Goal: Information Seeking & Learning: Find specific fact

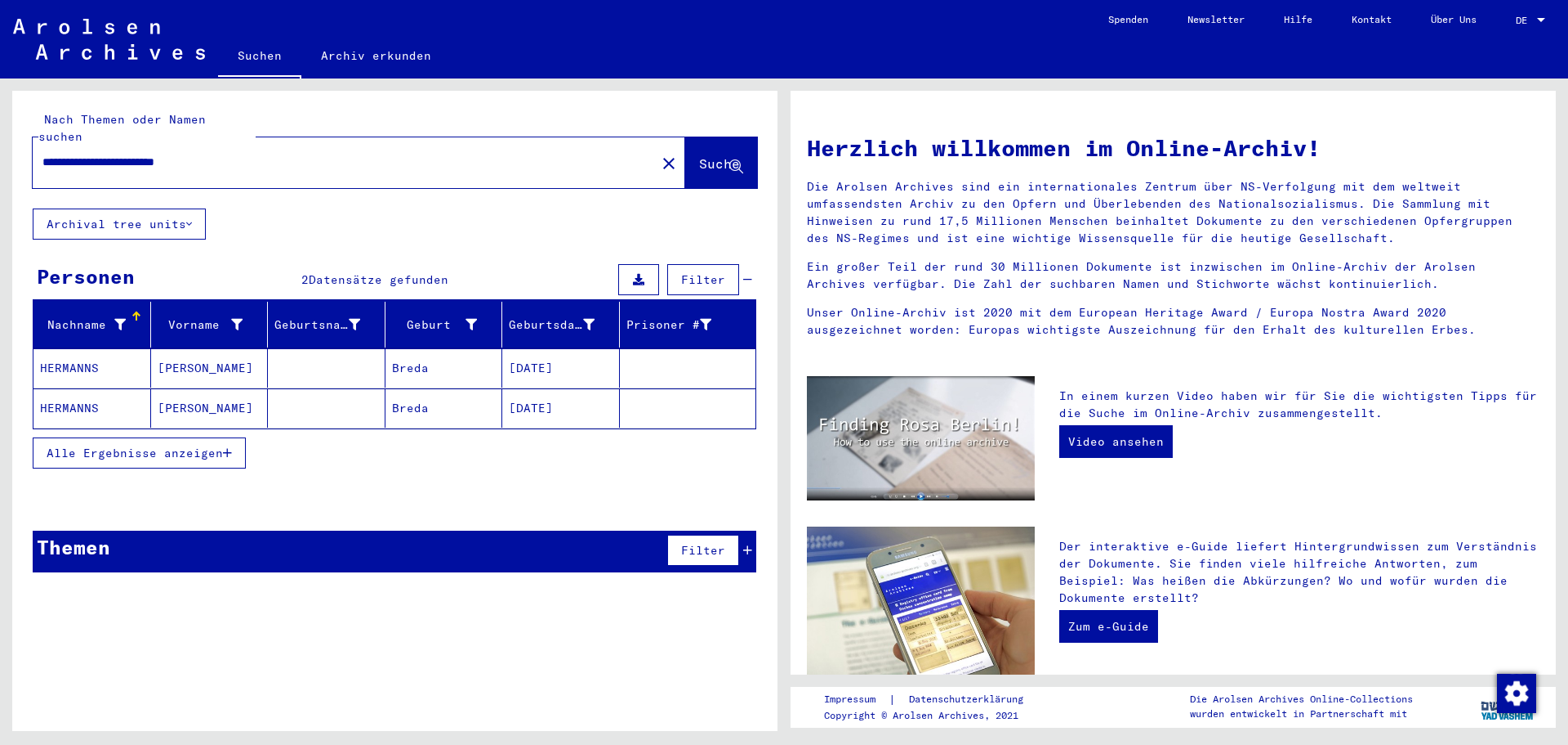
drag, startPoint x: 264, startPoint y: 144, endPoint x: 8, endPoint y: 144, distance: 256.0
click at [8, 144] on div "**********" at bounding box center [392, 404] width 784 height 652
type input "**********"
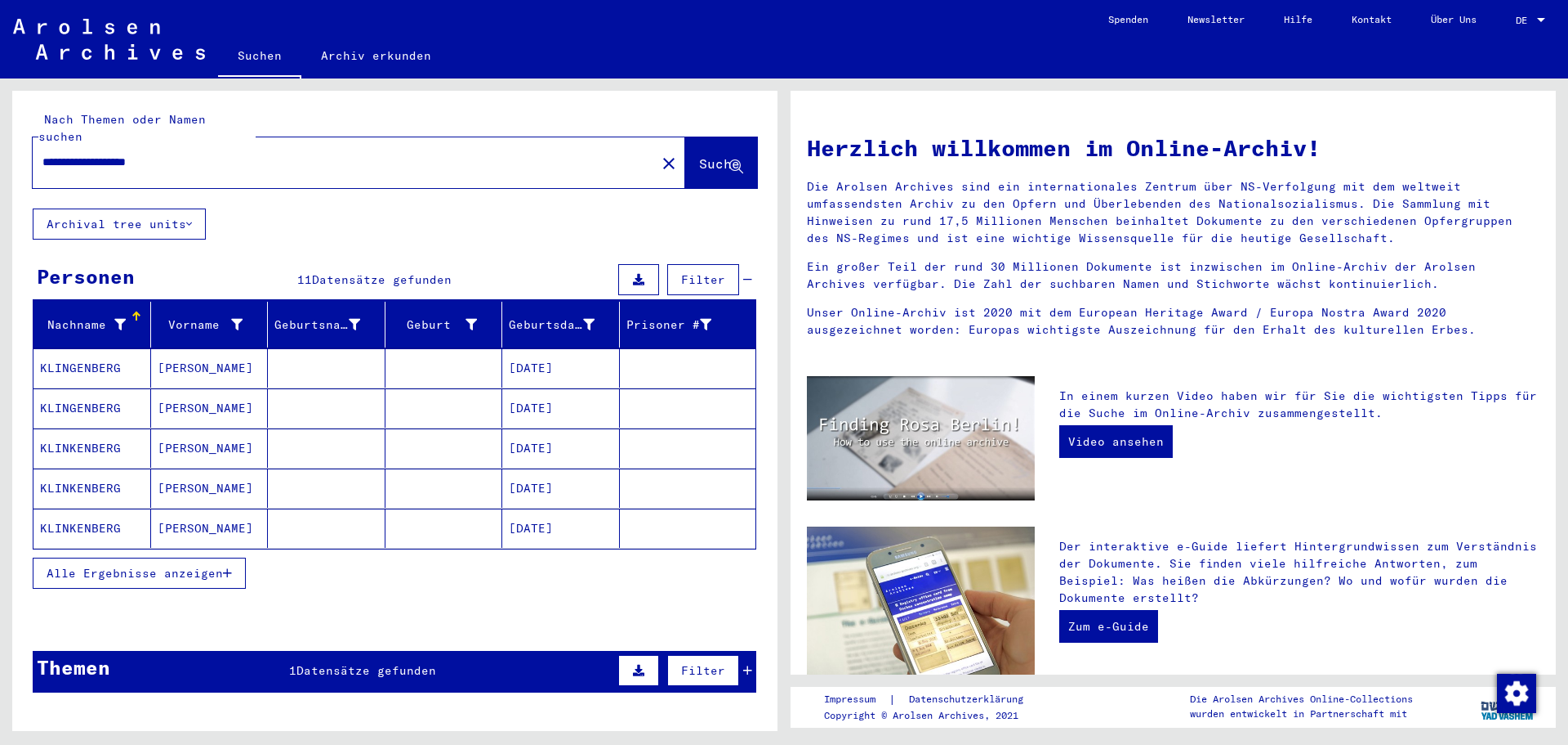
click at [155, 566] on span "Alle Ergebnisse anzeigen" at bounding box center [134, 572] width 176 height 14
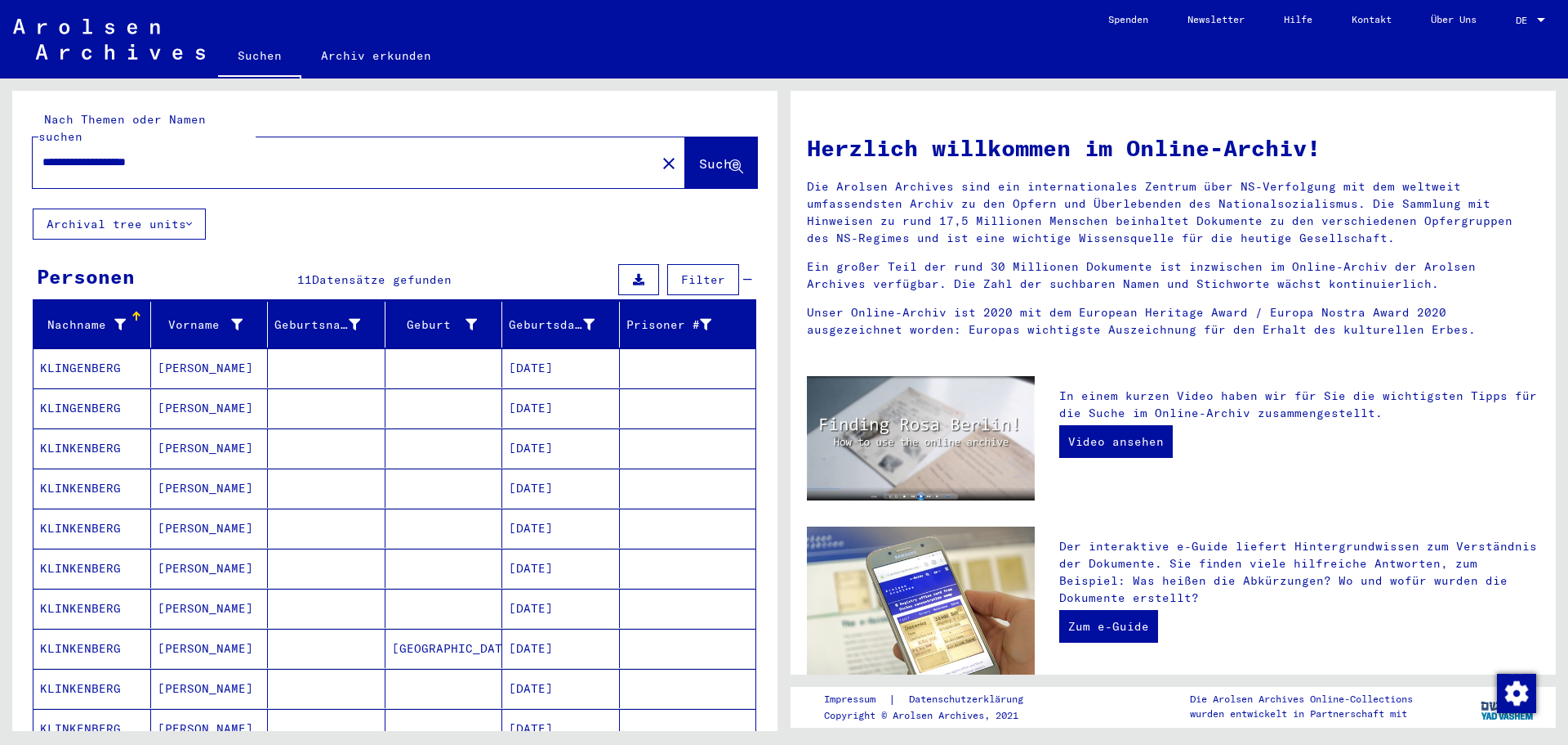
scroll to position [82, 0]
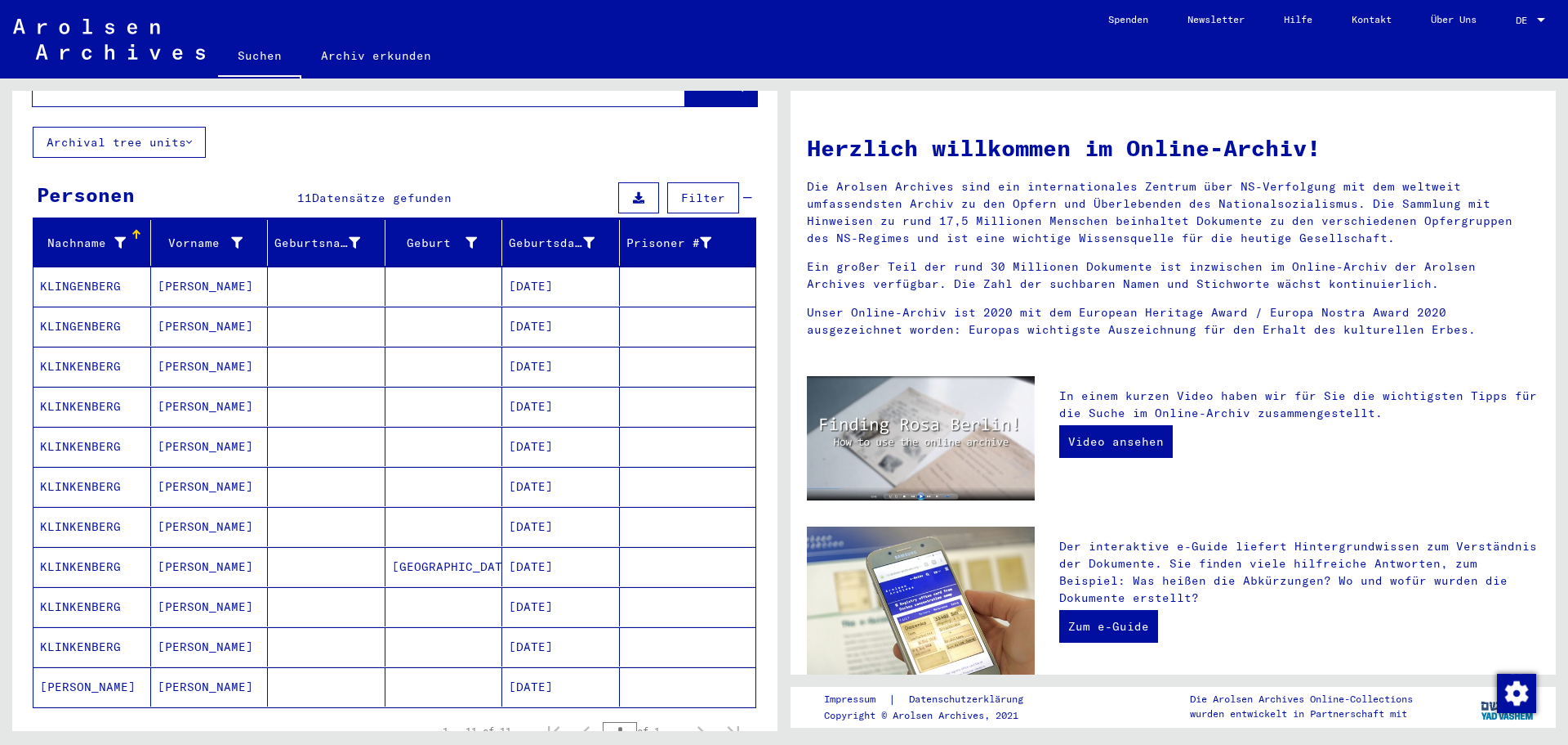
click at [552, 628] on mat-cell "[DATE]" at bounding box center [562, 647] width 118 height 40
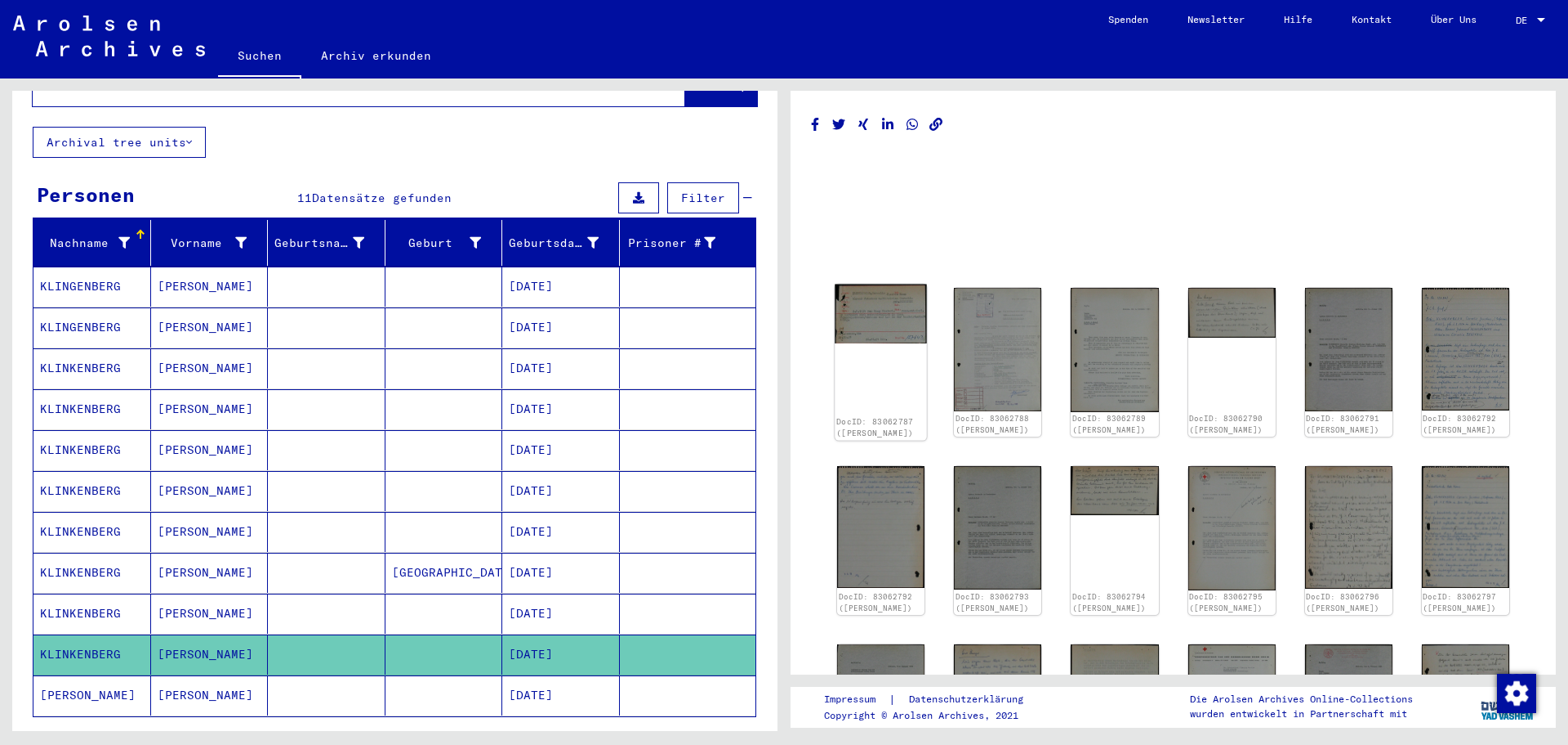
click at [894, 326] on img at bounding box center [881, 314] width 92 height 60
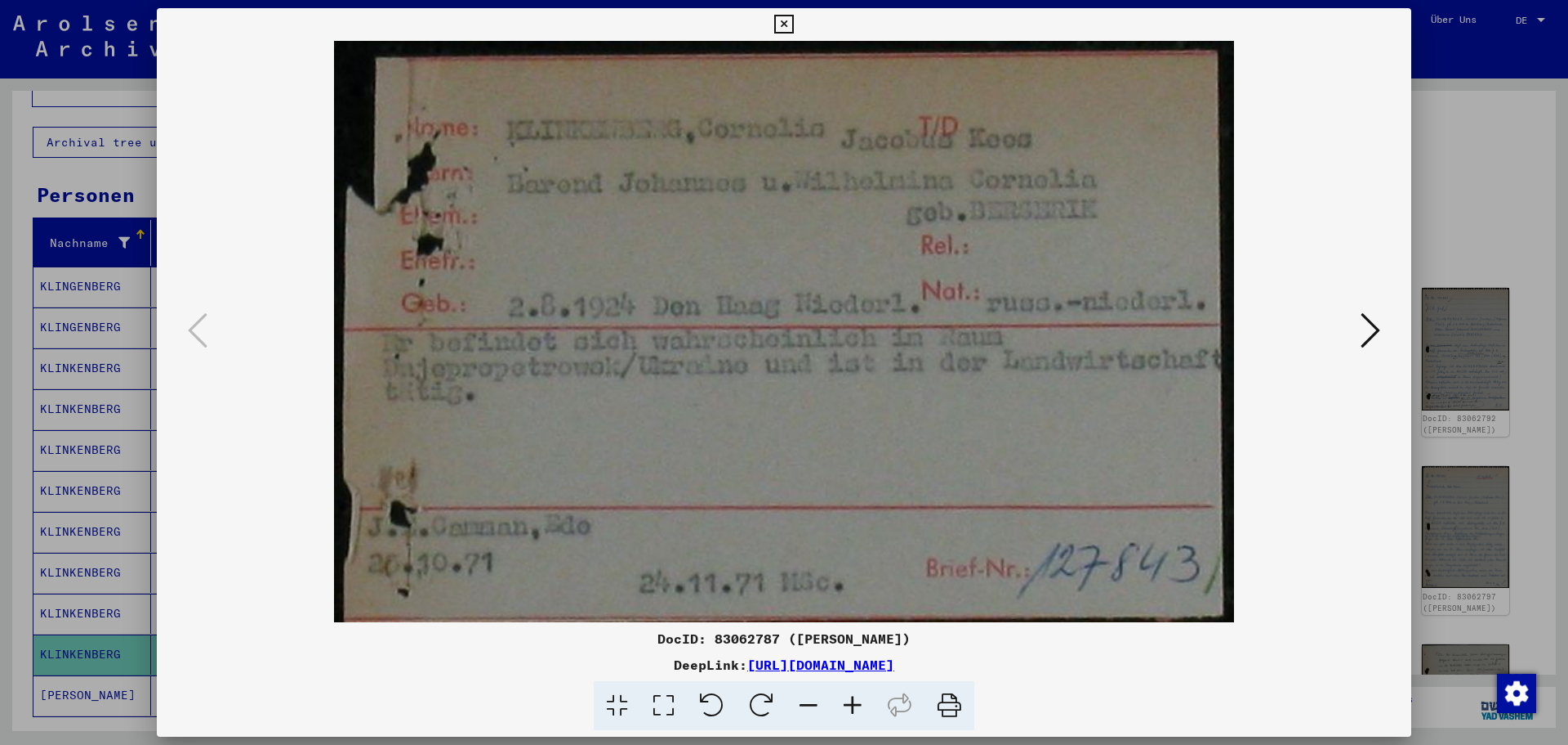
click at [1364, 332] on icon at bounding box center [1371, 330] width 19 height 40
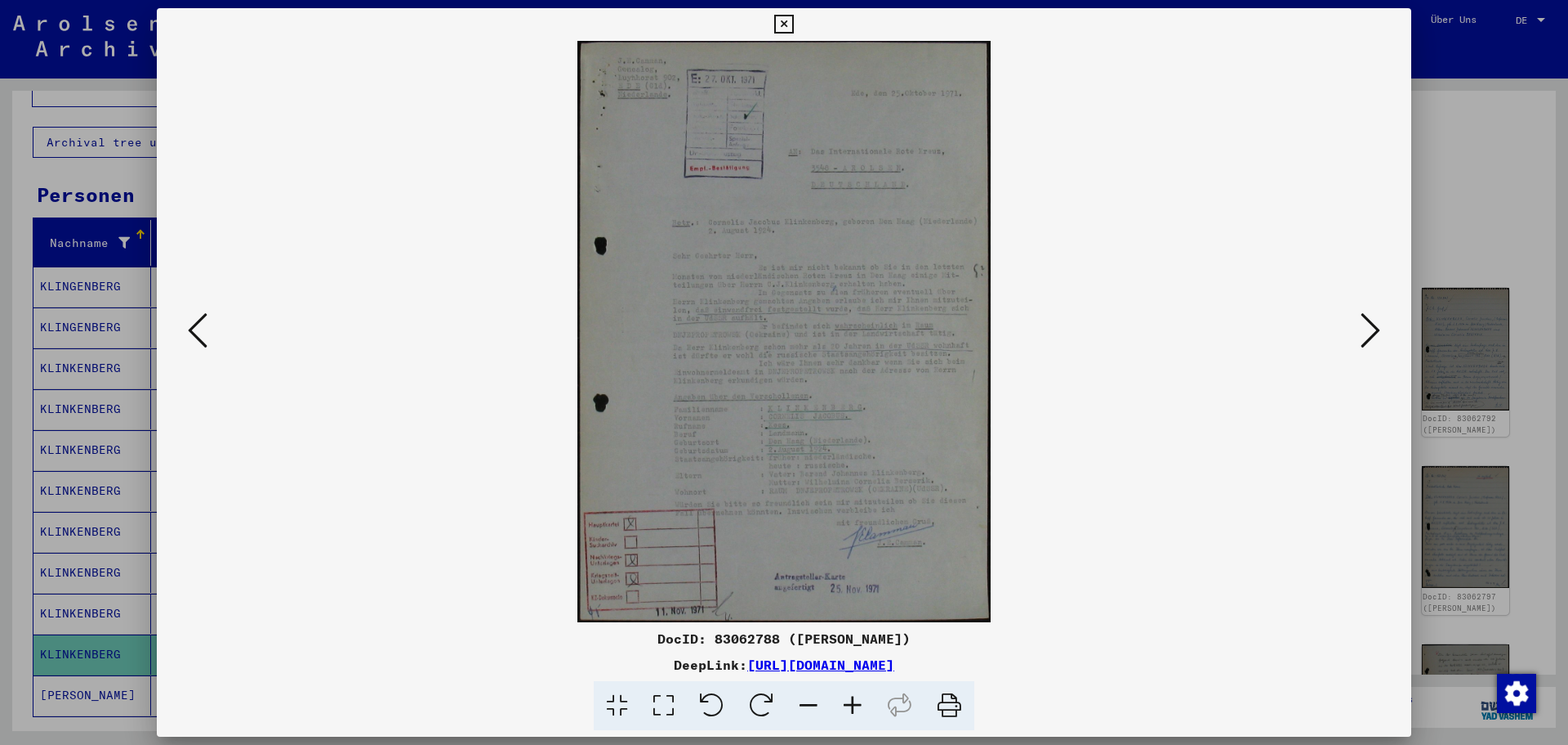
click at [852, 705] on icon at bounding box center [853, 706] width 44 height 50
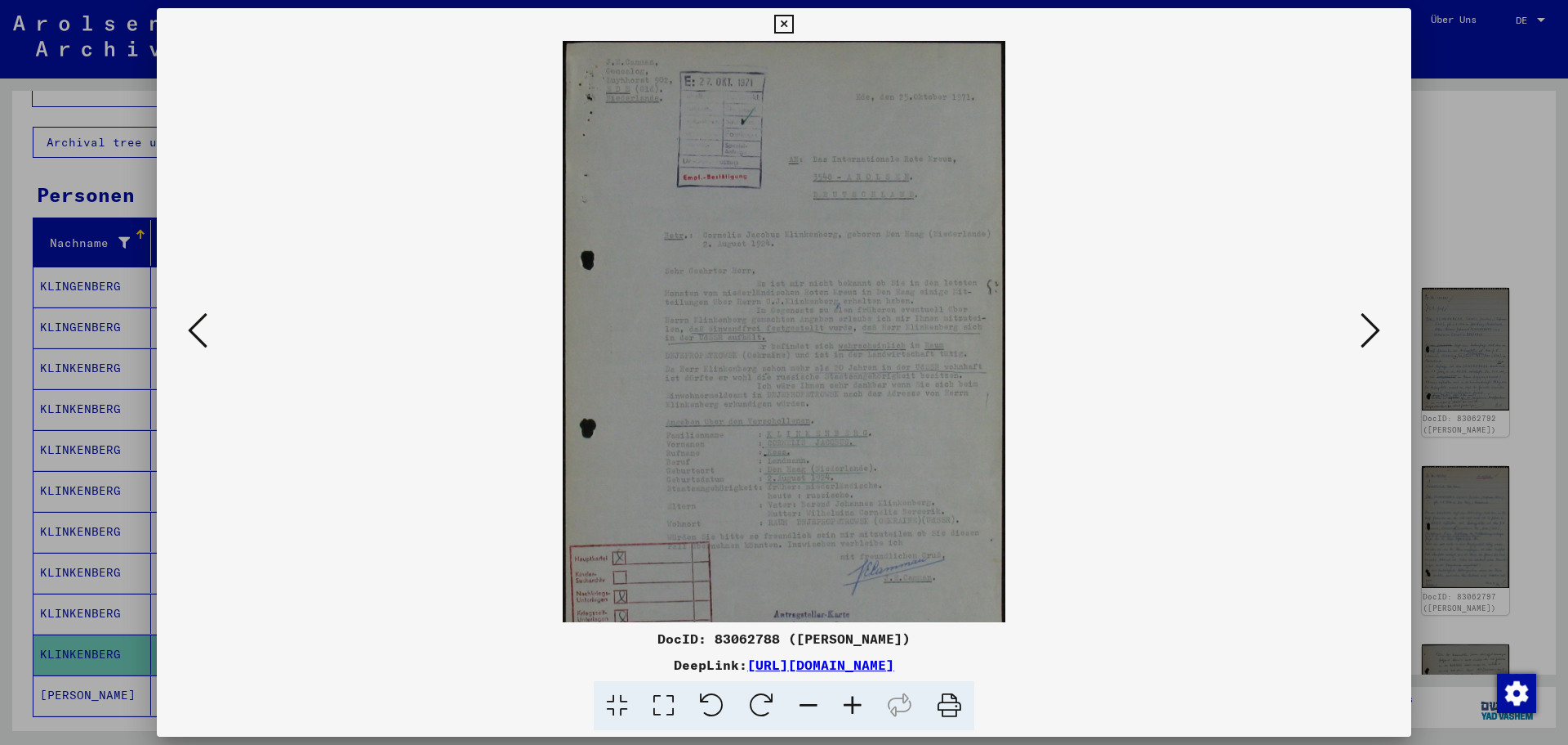
click at [852, 705] on icon at bounding box center [853, 706] width 44 height 50
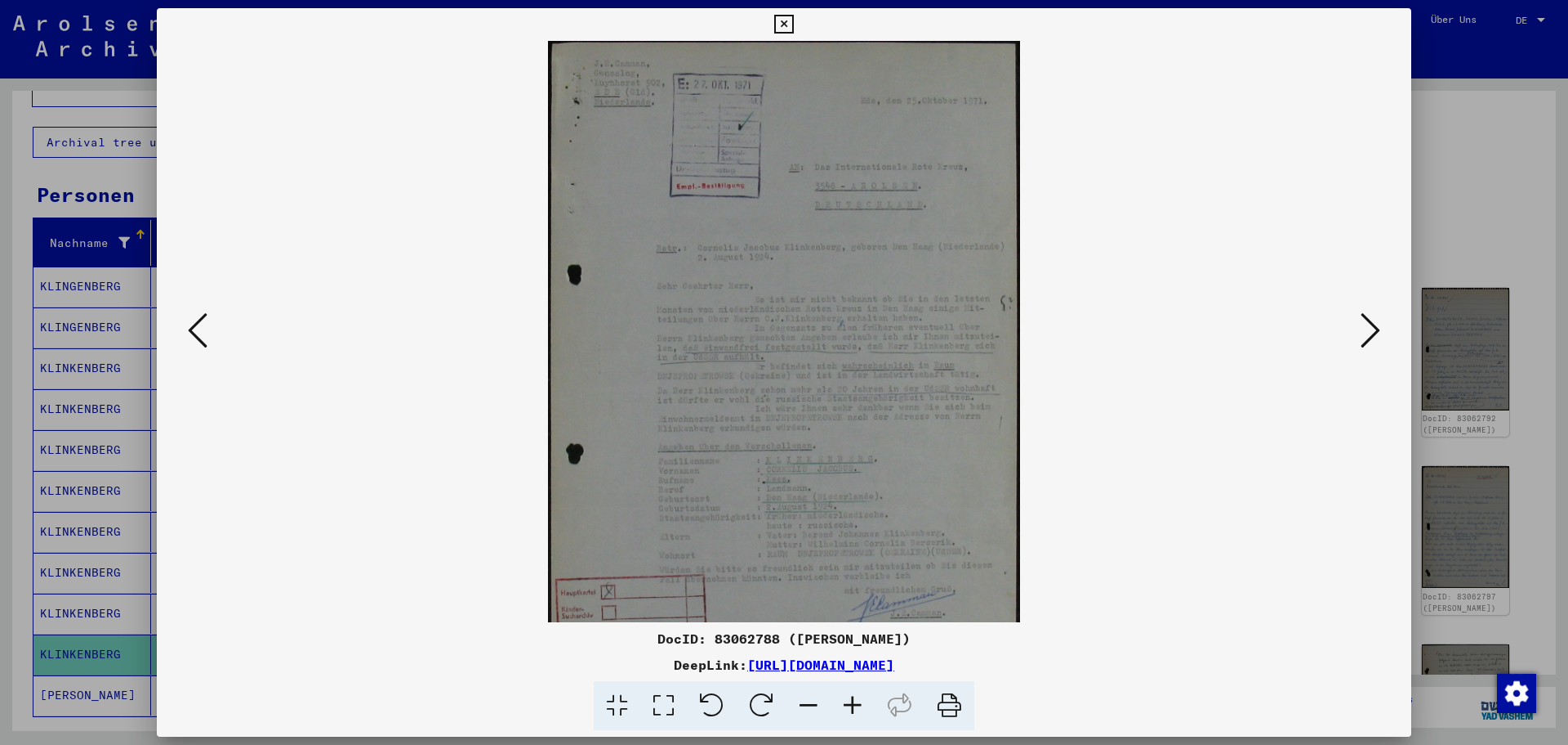
click at [852, 705] on icon at bounding box center [853, 706] width 44 height 50
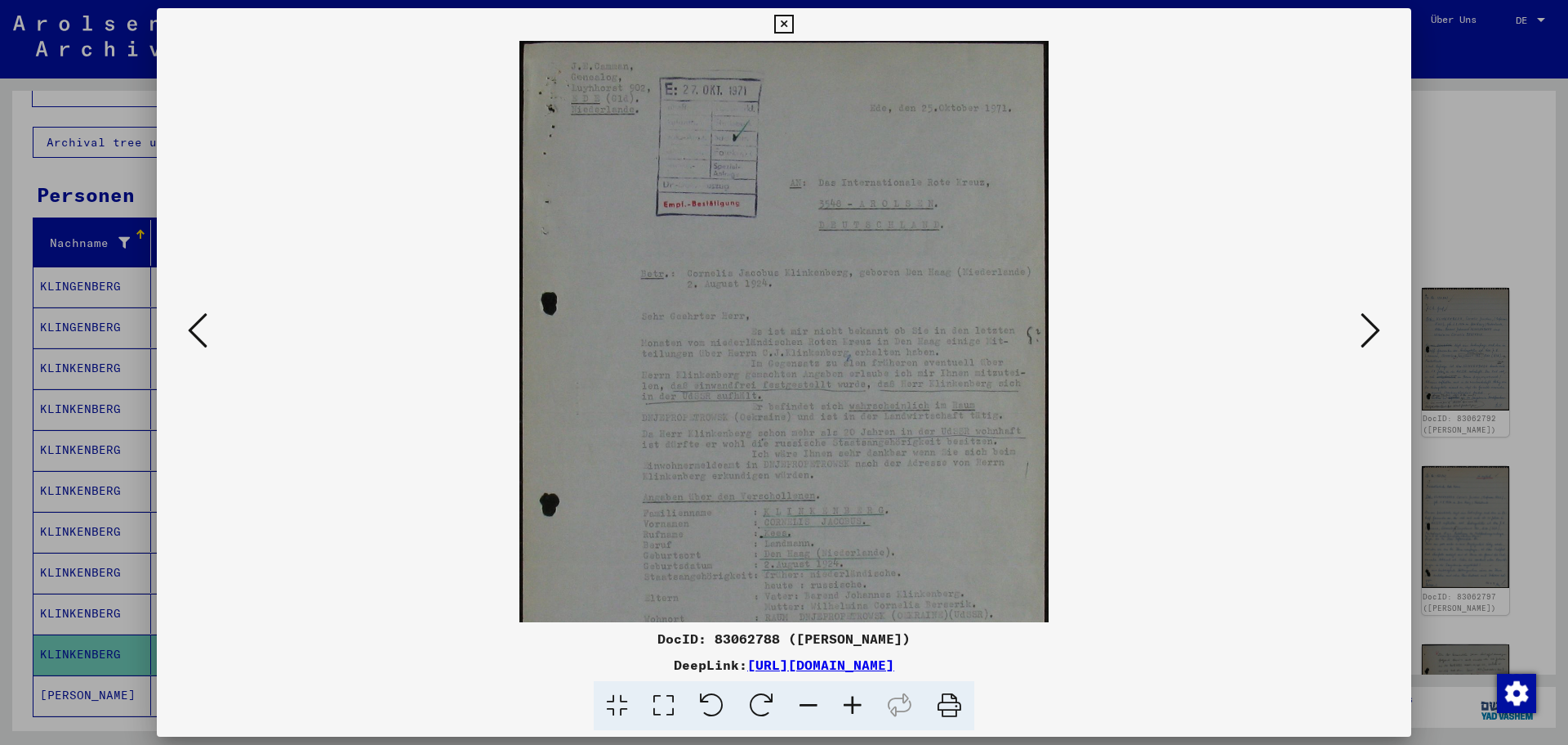
click at [852, 705] on icon at bounding box center [853, 706] width 44 height 50
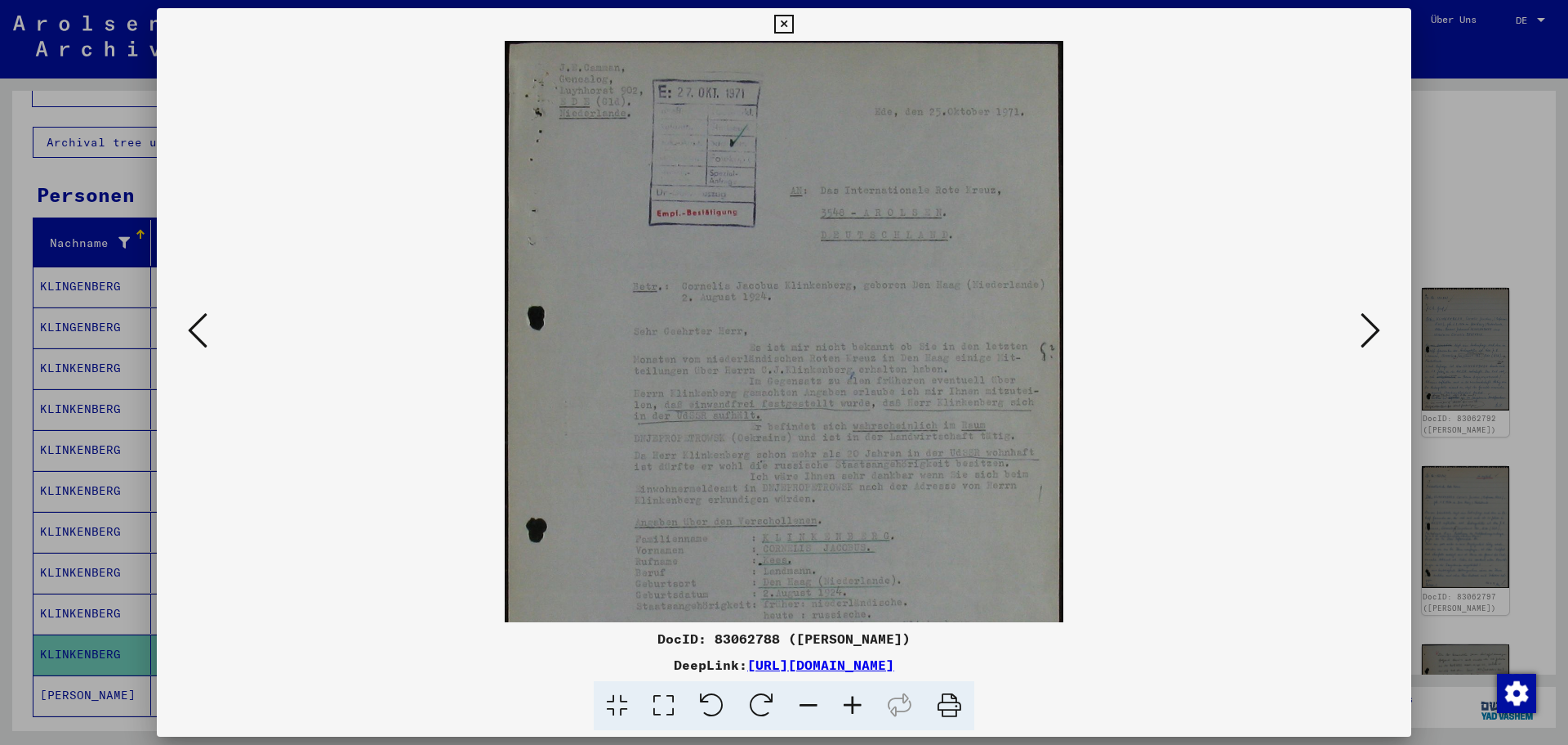
click at [852, 705] on icon at bounding box center [853, 706] width 44 height 50
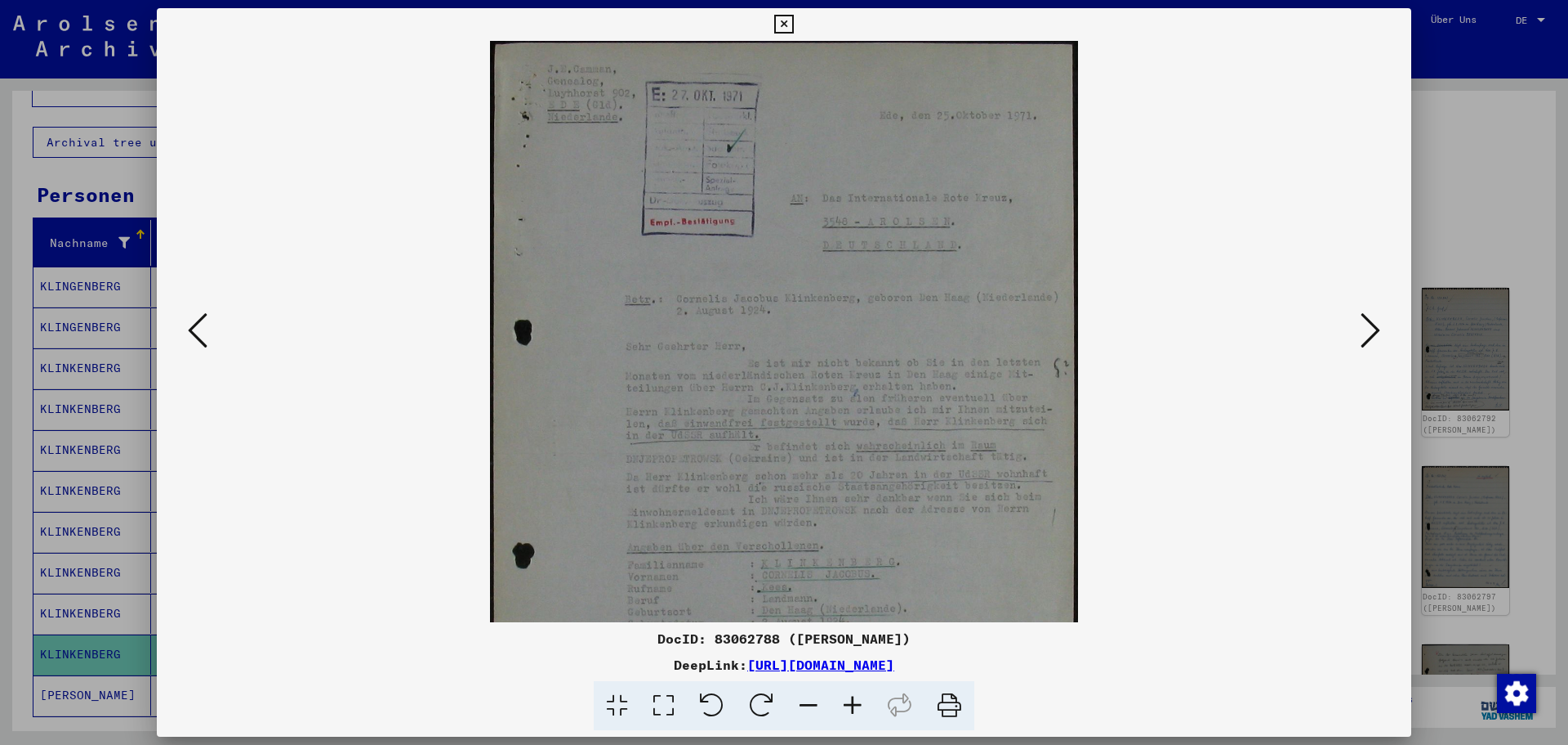
click at [852, 705] on icon at bounding box center [853, 706] width 44 height 50
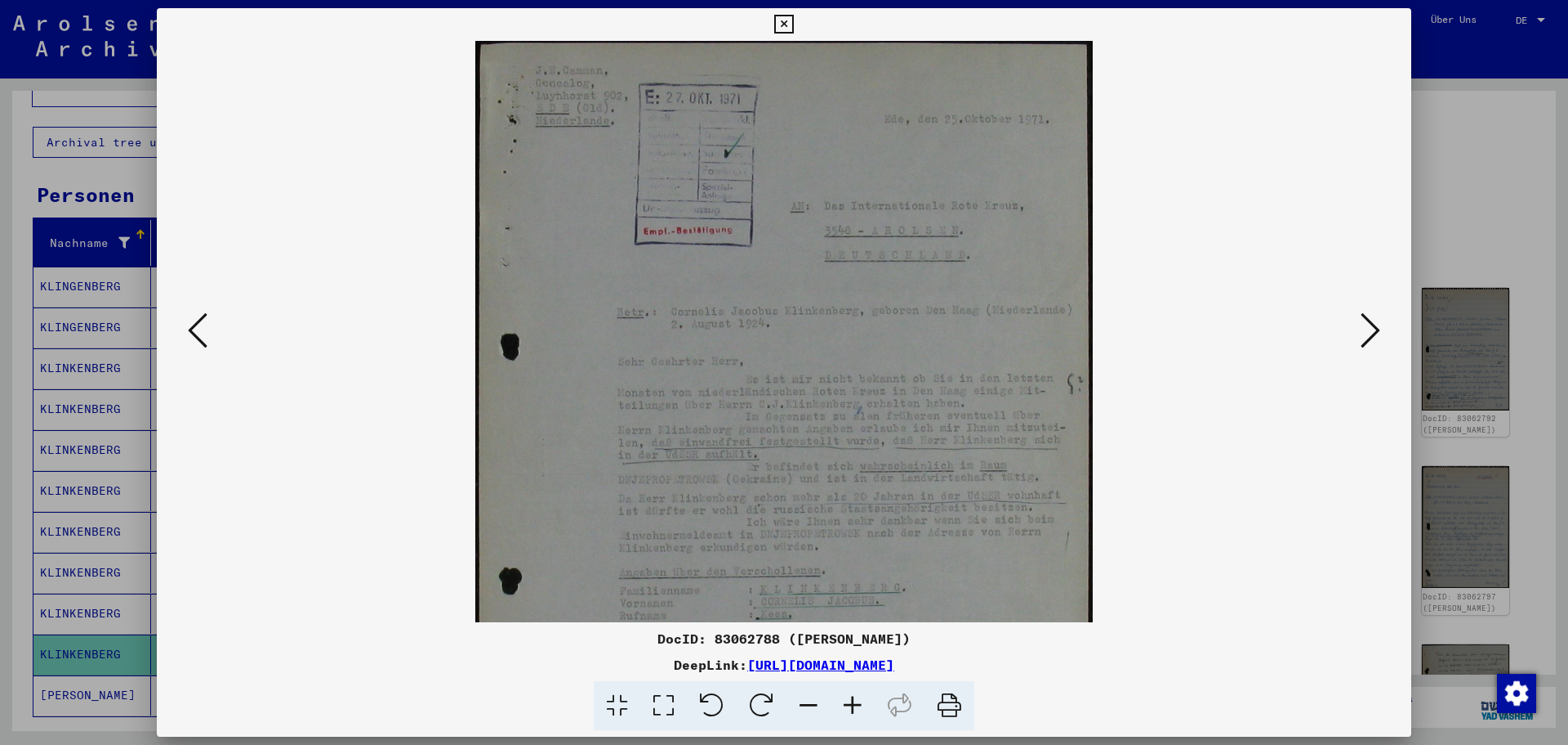
click at [852, 705] on icon at bounding box center [853, 706] width 44 height 50
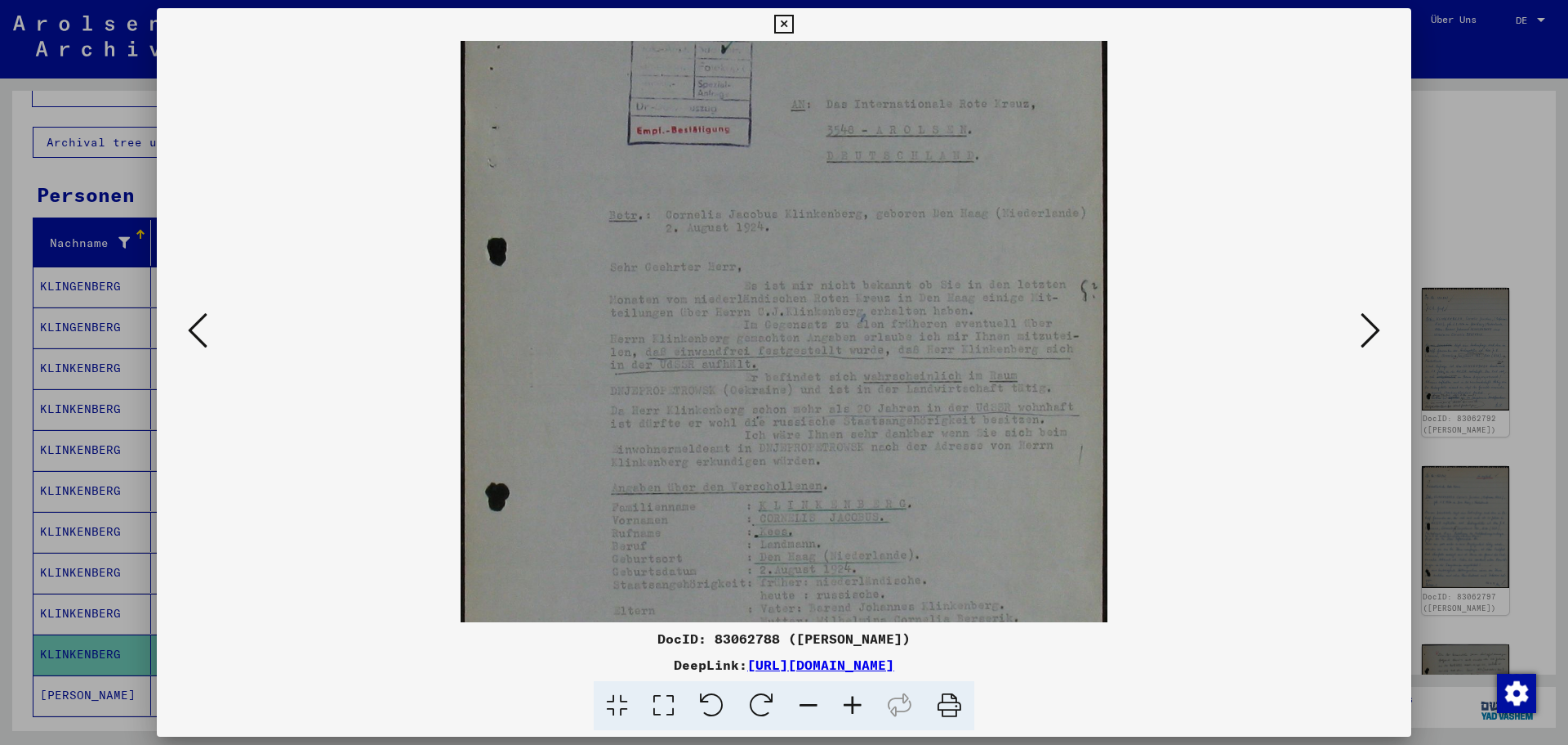
drag, startPoint x: 911, startPoint y: 515, endPoint x: 912, endPoint y: 406, distance: 109.0
click at [912, 406] on img at bounding box center [783, 386] width 646 height 908
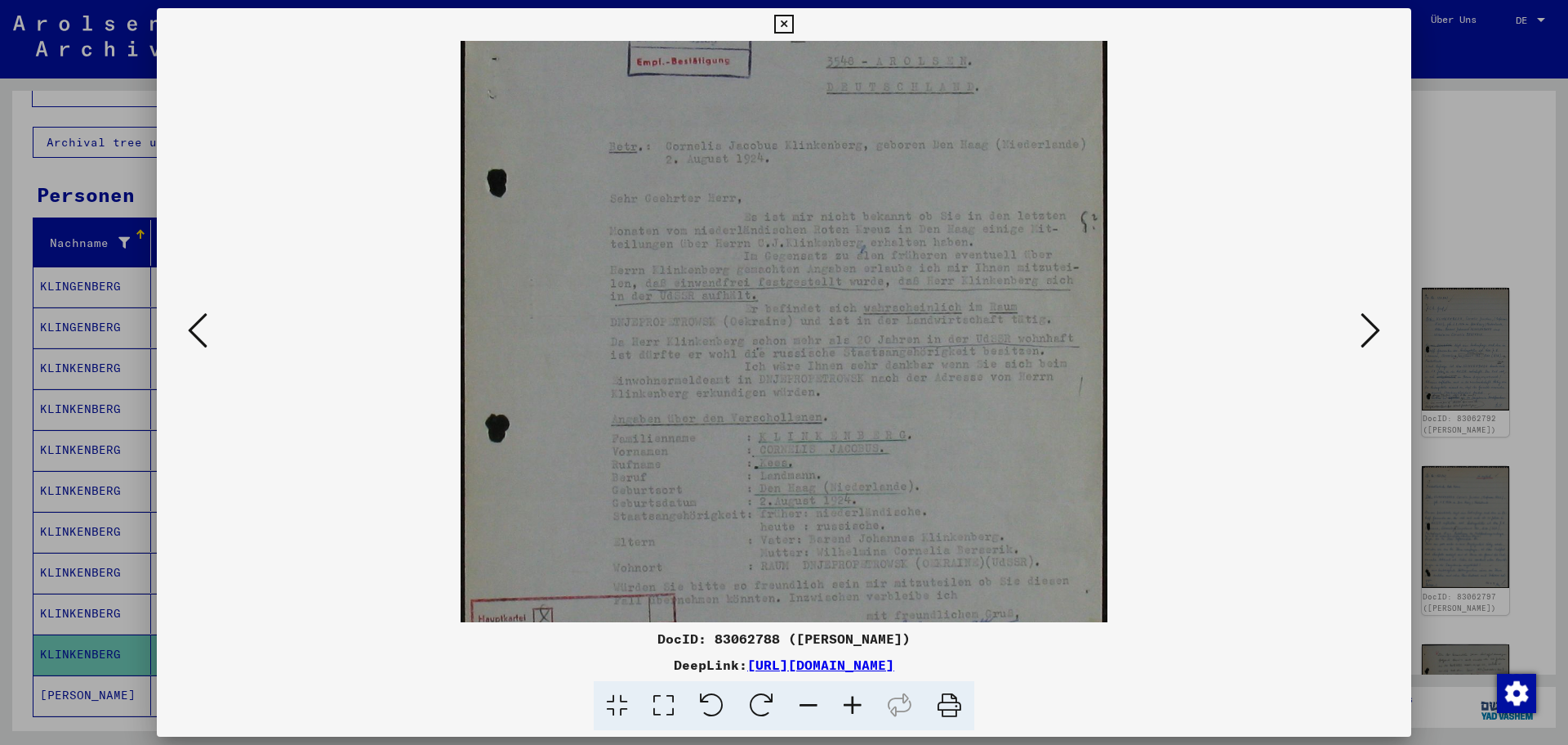
drag, startPoint x: 938, startPoint y: 495, endPoint x: 927, endPoint y: 424, distance: 71.8
click at [927, 424] on img at bounding box center [783, 317] width 646 height 908
drag, startPoint x: 1018, startPoint y: 476, endPoint x: 1019, endPoint y: 465, distance: 11.0
click at [1019, 465] on img at bounding box center [783, 303] width 646 height 908
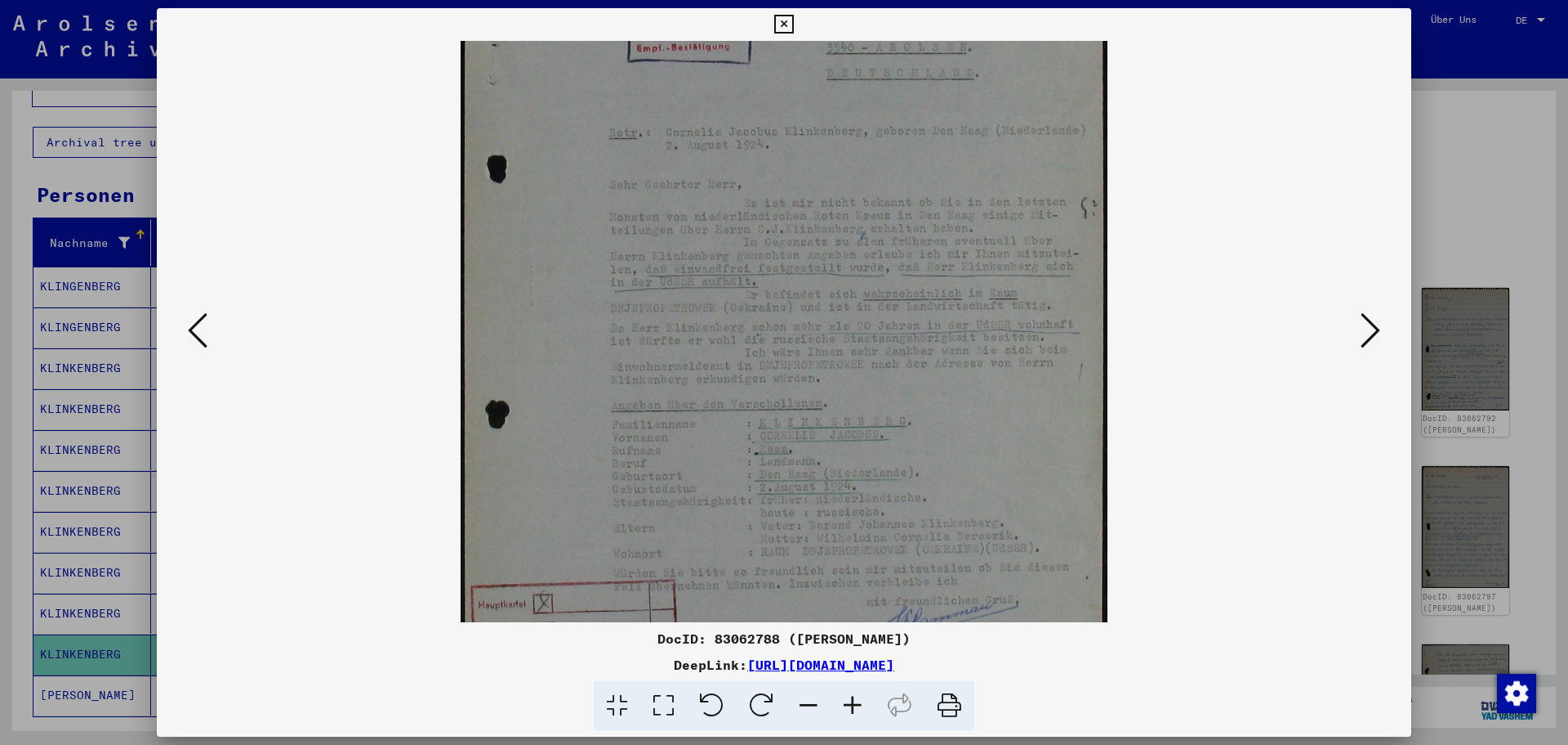
click at [1377, 333] on icon at bounding box center [1371, 330] width 19 height 40
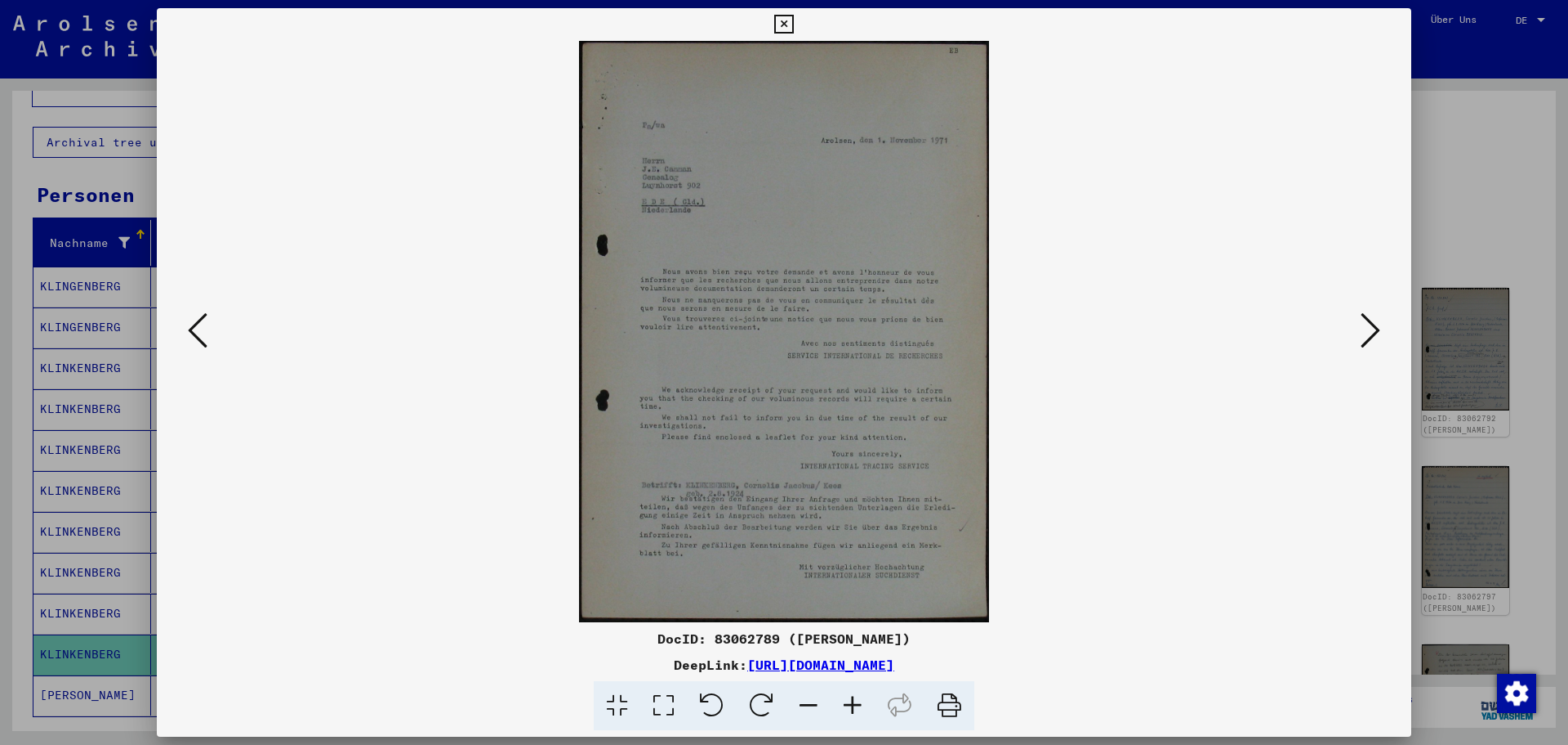
click at [1376, 333] on icon at bounding box center [1371, 330] width 19 height 40
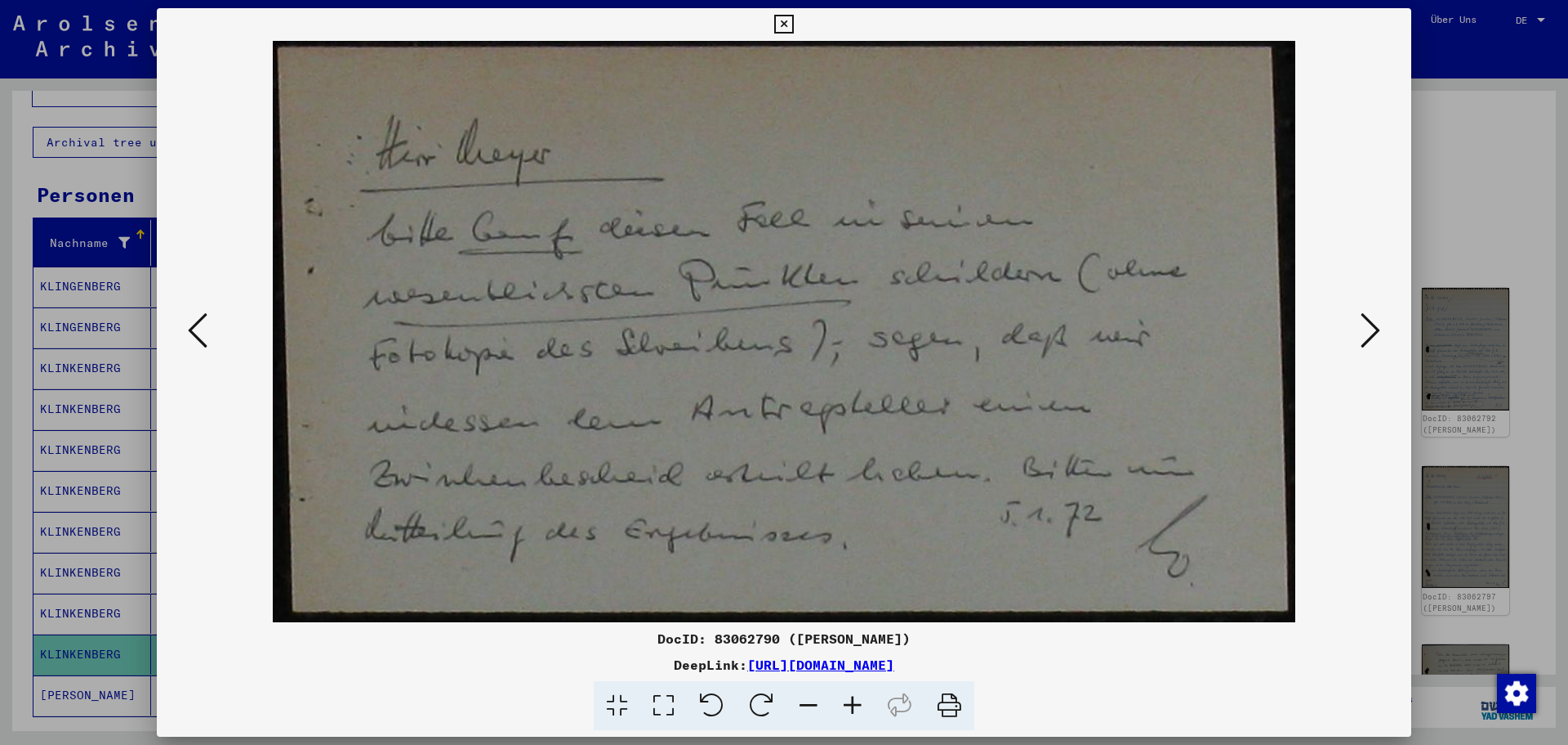
click at [1376, 333] on icon at bounding box center [1371, 330] width 19 height 40
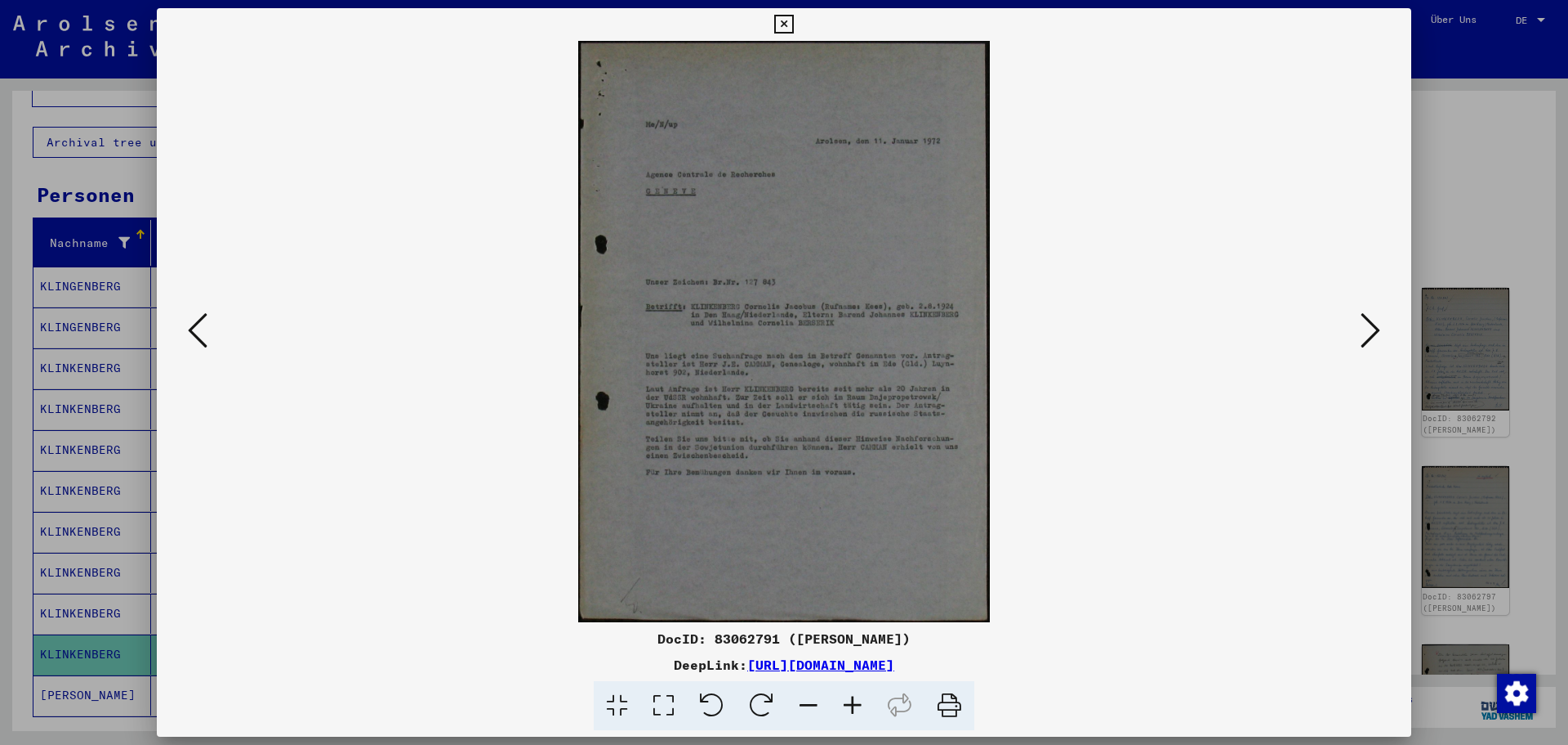
click at [1376, 333] on icon at bounding box center [1371, 330] width 19 height 40
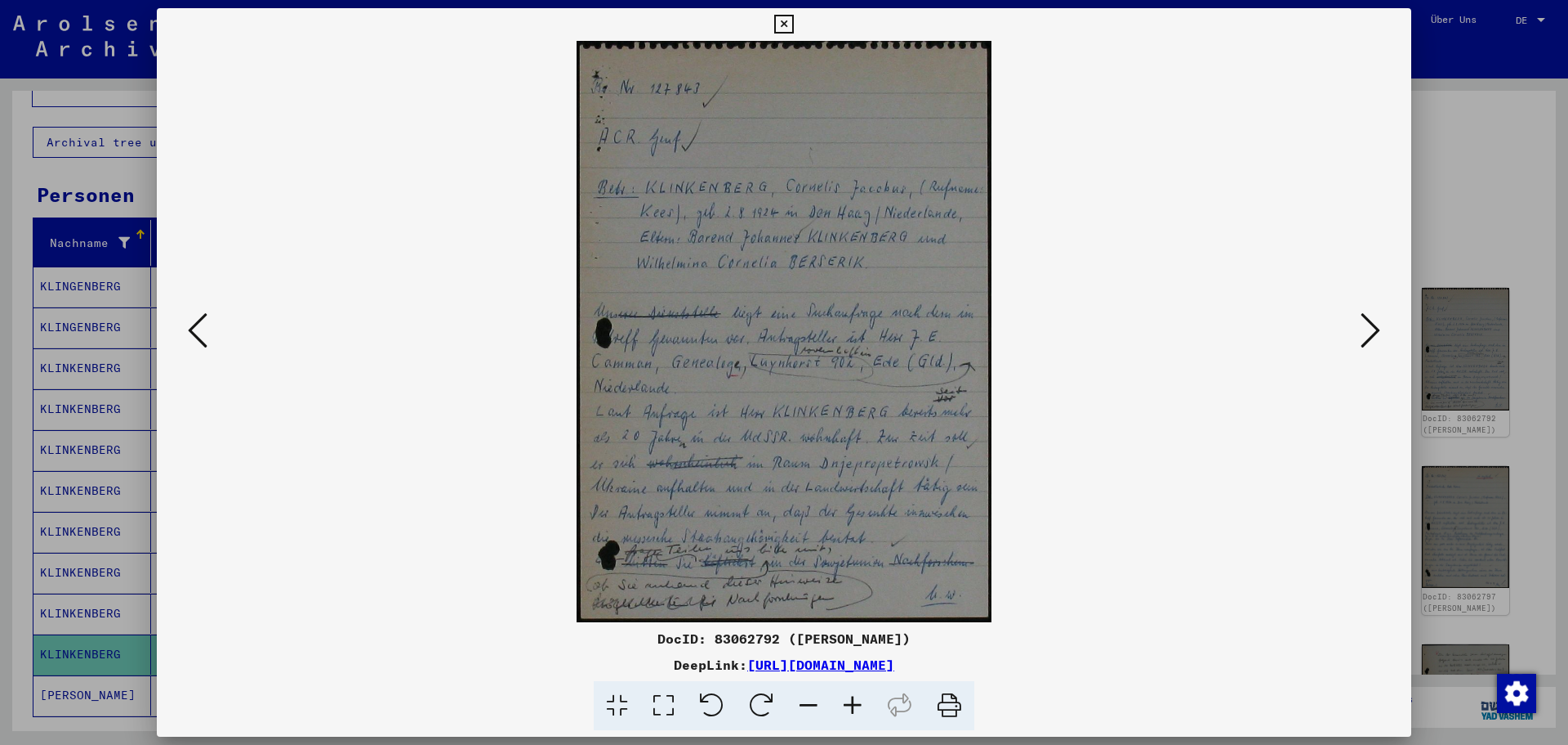
click at [1376, 333] on icon at bounding box center [1371, 330] width 19 height 40
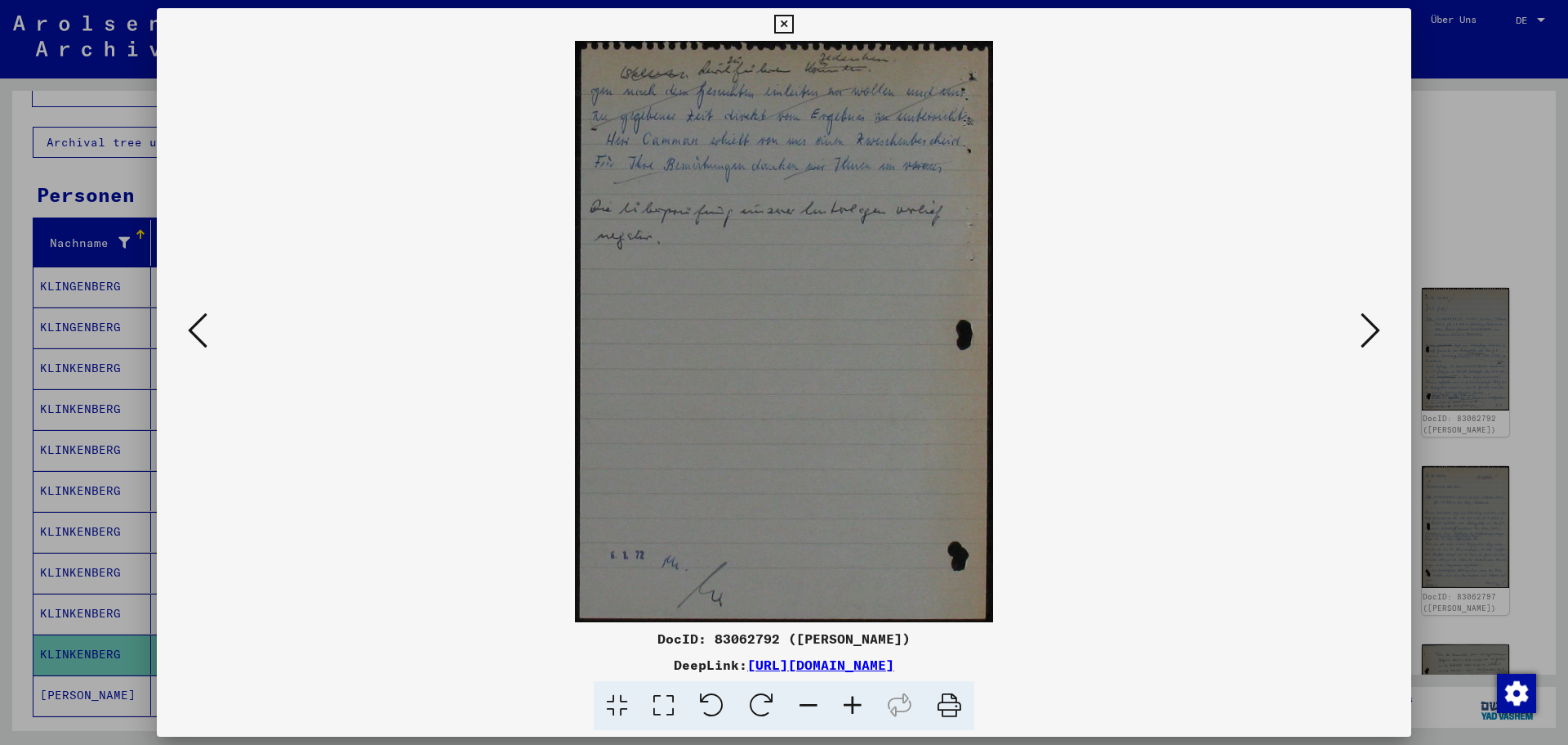
click at [1376, 333] on icon at bounding box center [1371, 330] width 19 height 40
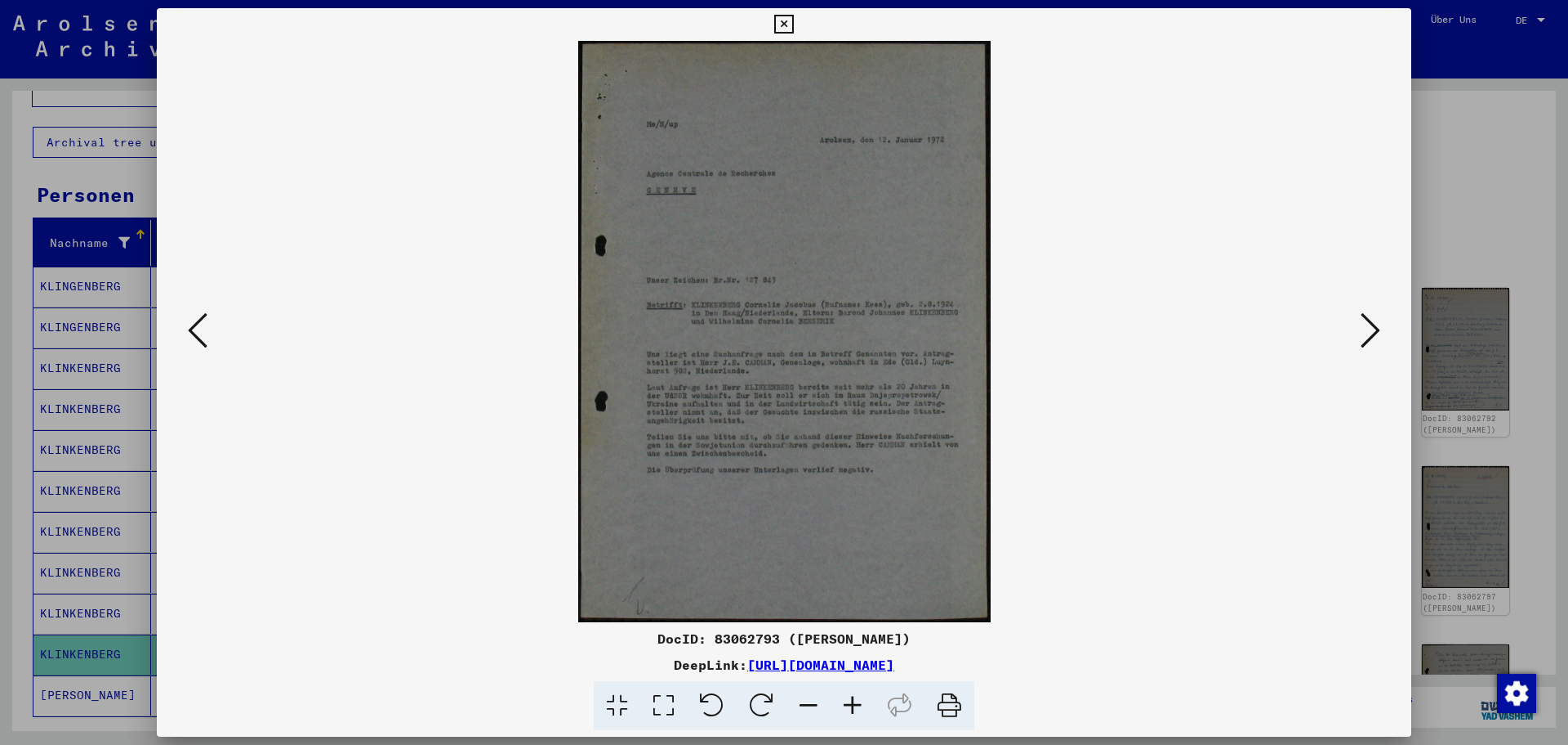
click at [1376, 333] on icon at bounding box center [1371, 330] width 19 height 40
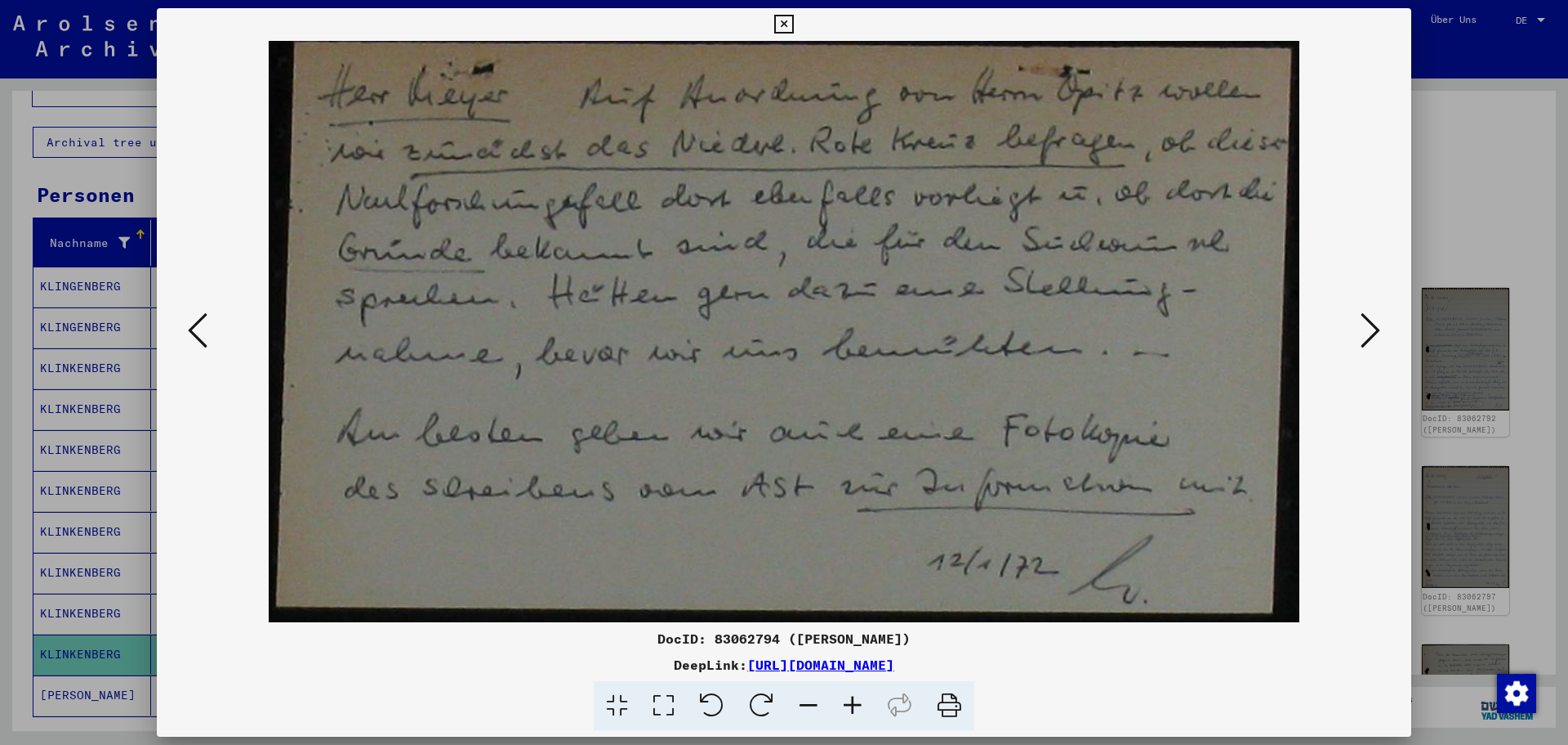
click at [1376, 333] on icon at bounding box center [1371, 330] width 19 height 40
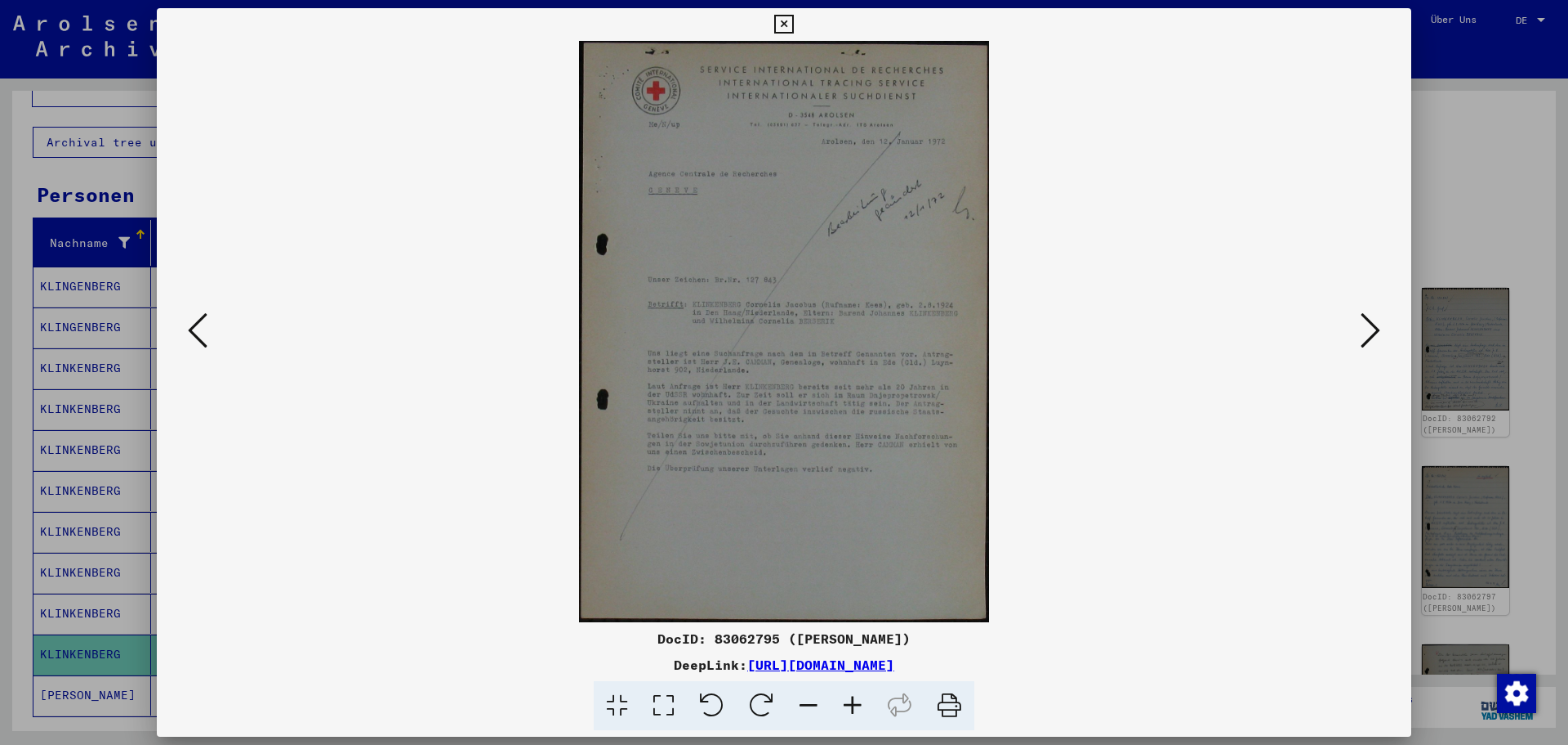
click at [1376, 333] on icon at bounding box center [1371, 330] width 19 height 40
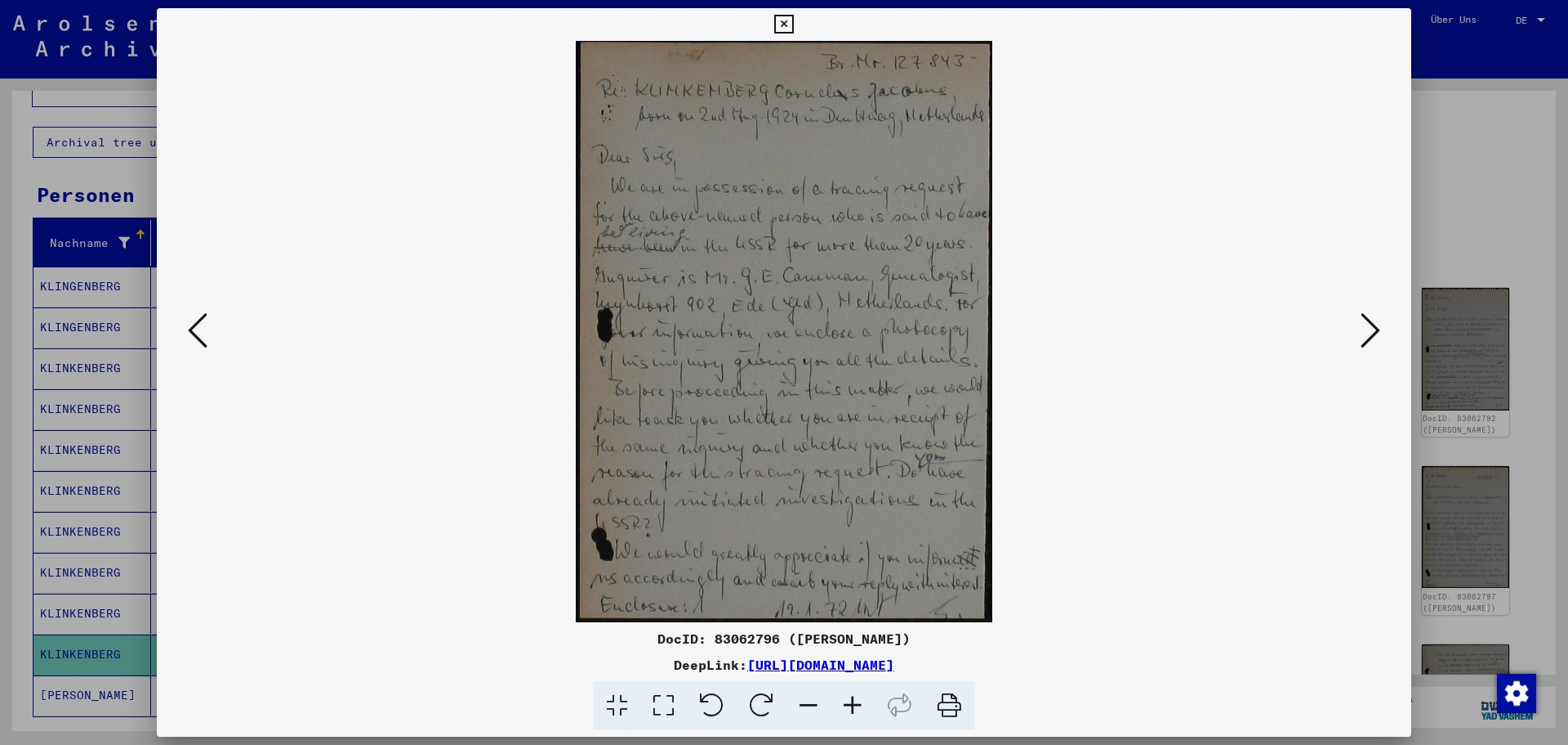
click at [1376, 332] on icon at bounding box center [1371, 330] width 19 height 40
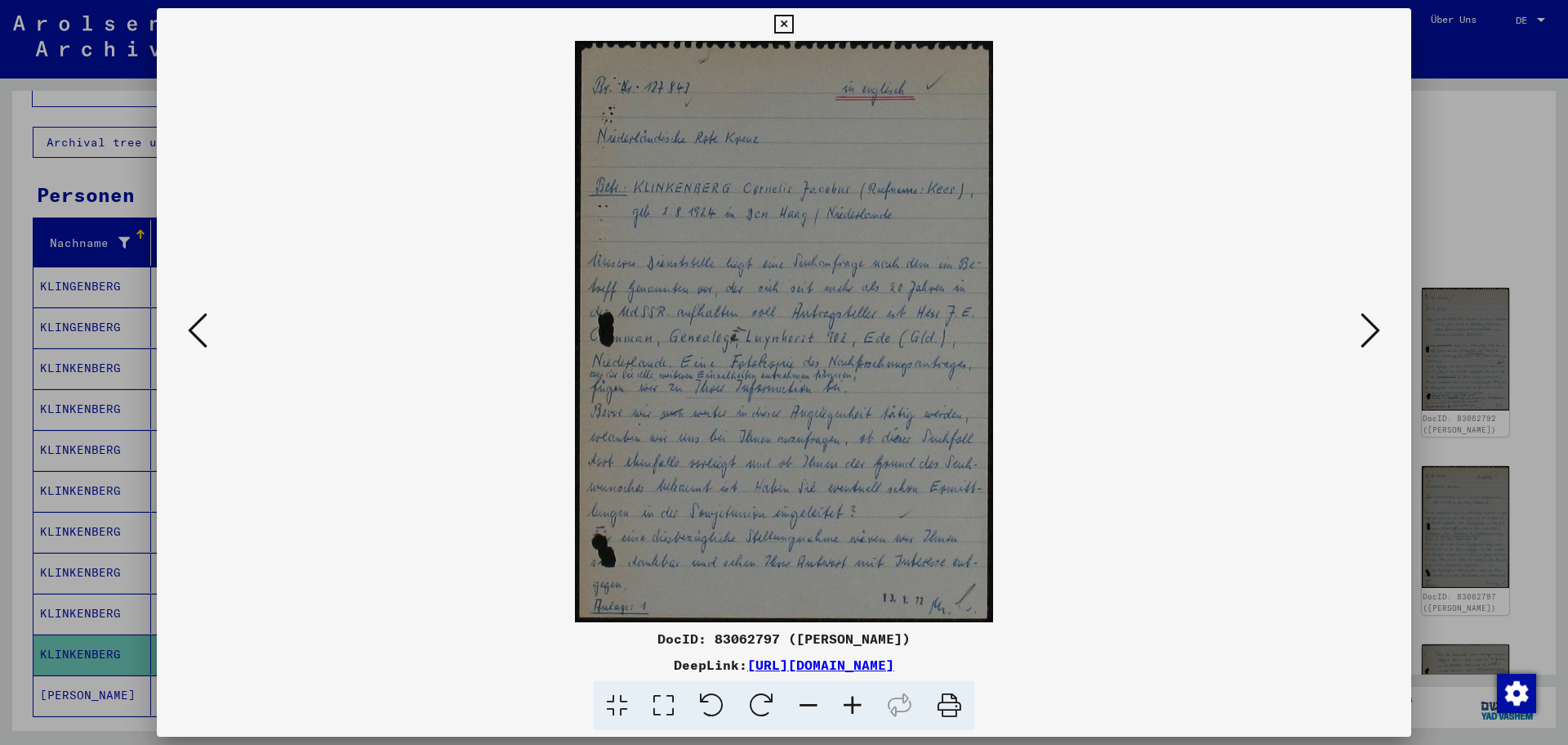
click at [1376, 332] on icon at bounding box center [1371, 330] width 19 height 40
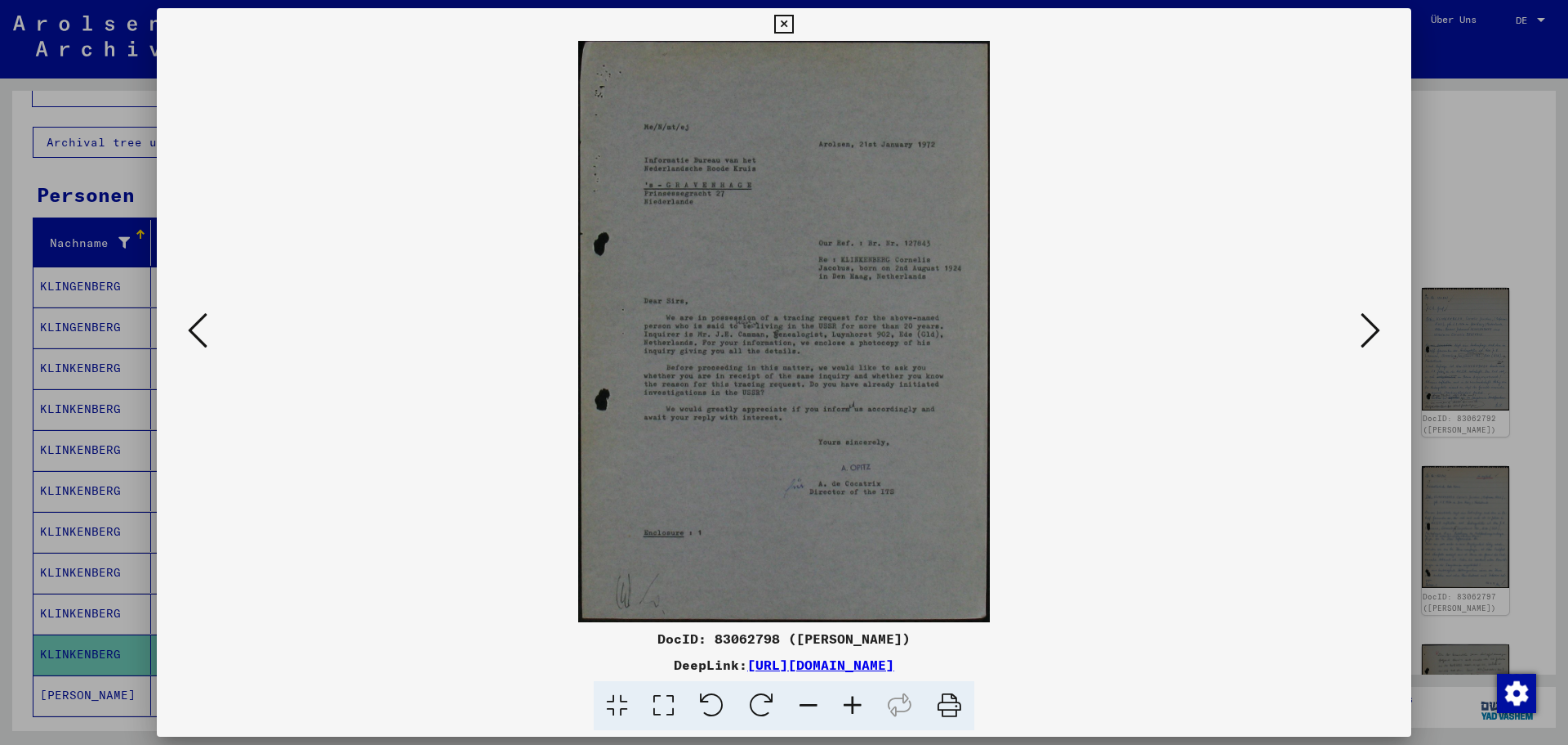
click at [1376, 332] on icon at bounding box center [1371, 330] width 19 height 40
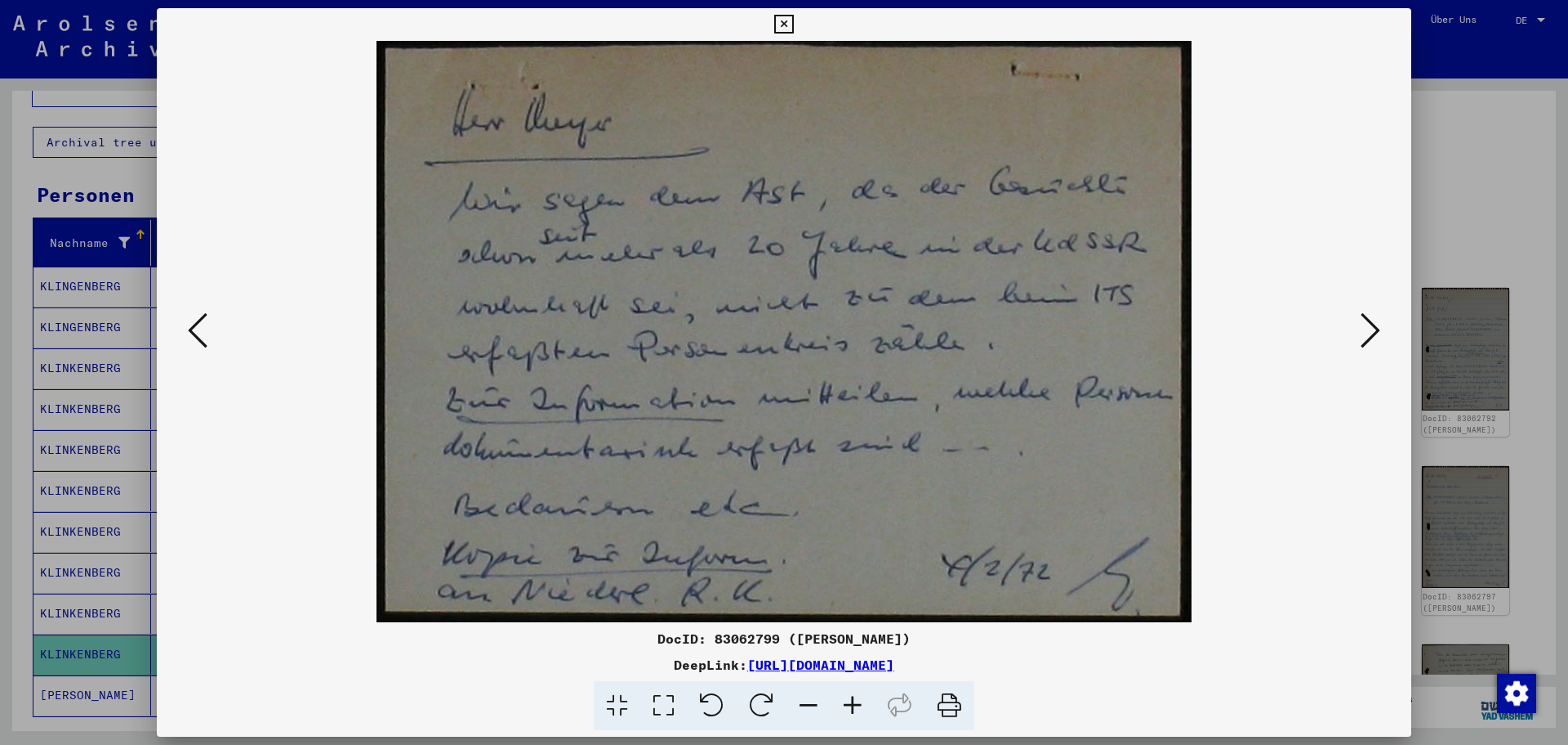
click at [1376, 332] on icon at bounding box center [1371, 330] width 19 height 40
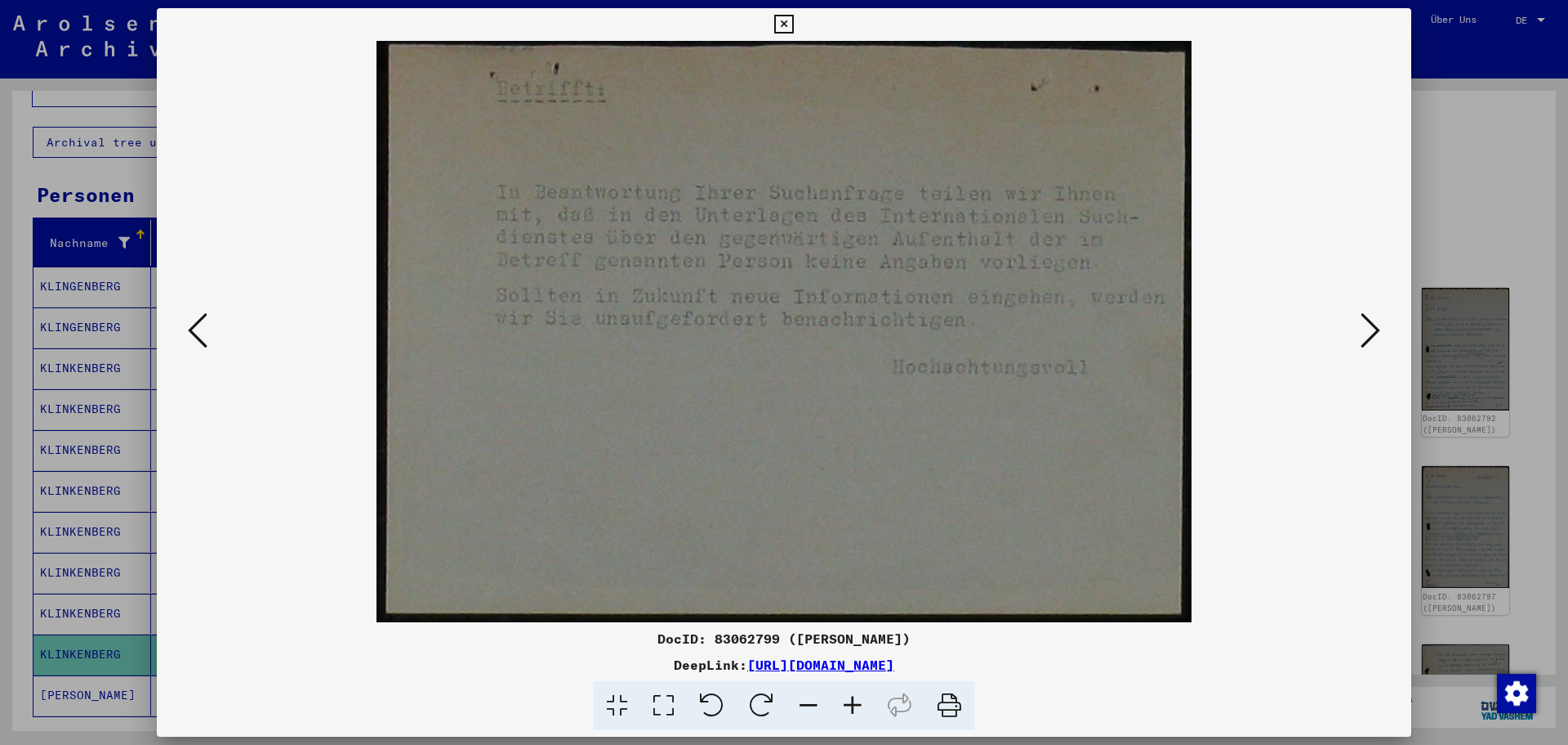
click at [1376, 332] on icon at bounding box center [1371, 330] width 19 height 40
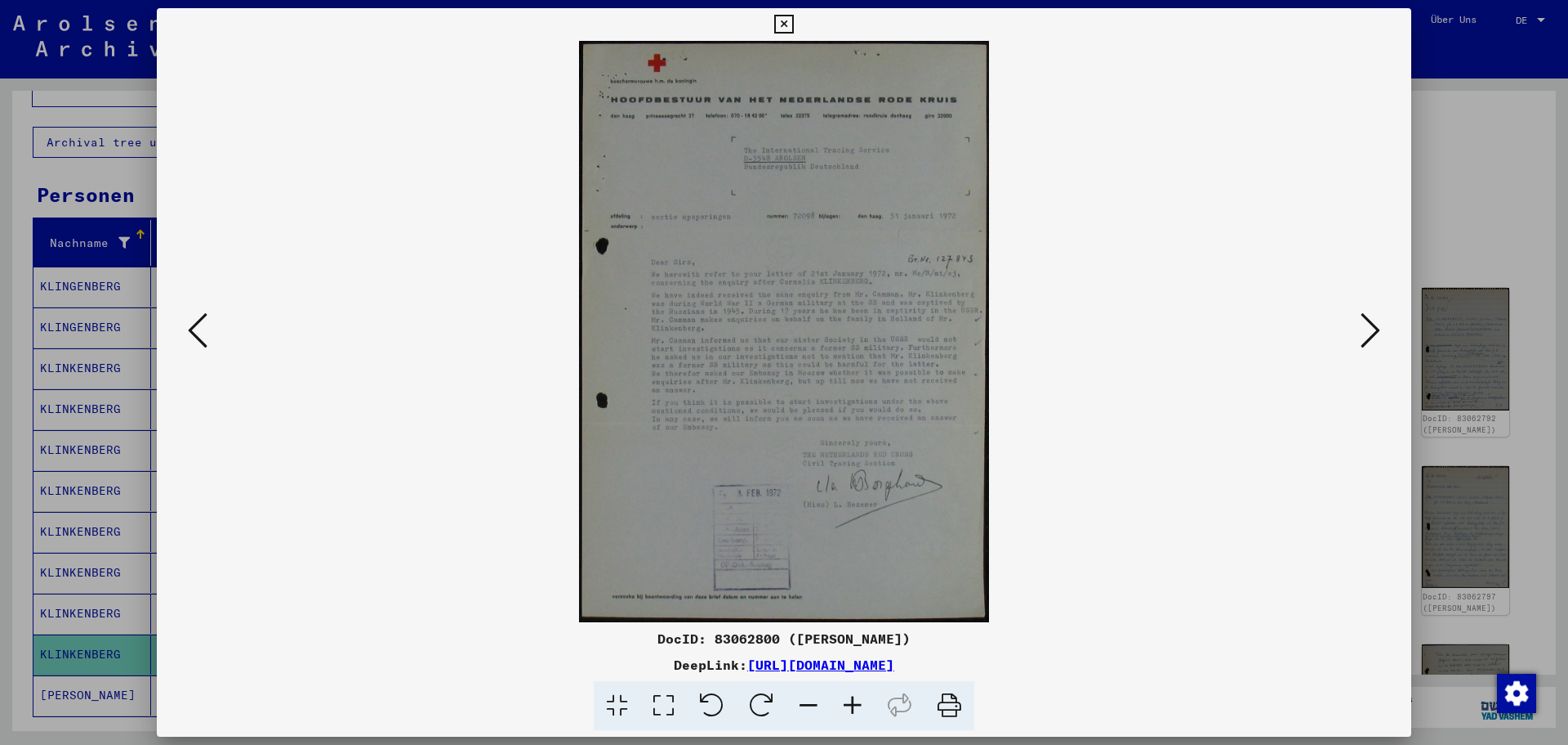
click at [1376, 332] on icon at bounding box center [1371, 330] width 19 height 40
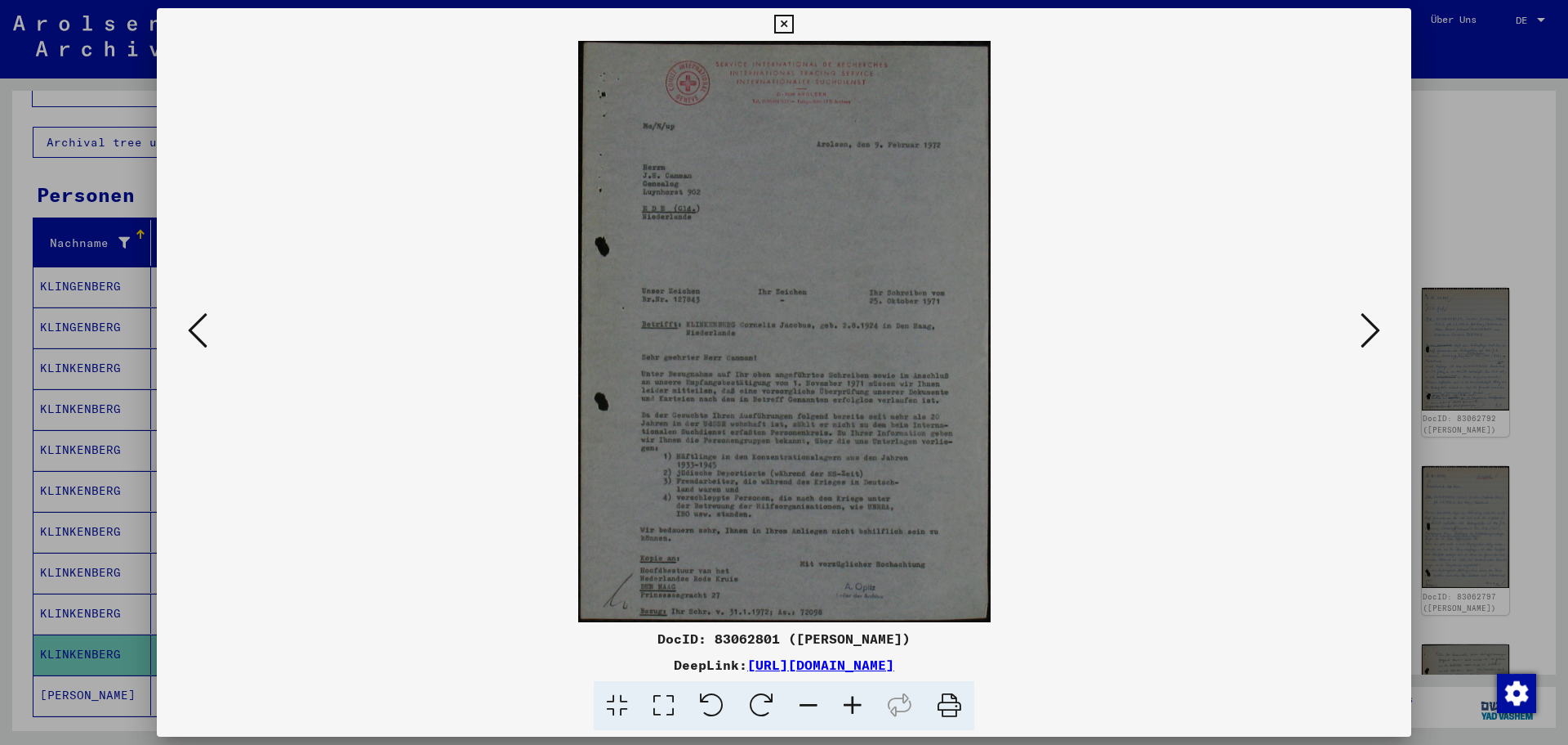
click at [1377, 332] on icon at bounding box center [1371, 330] width 19 height 40
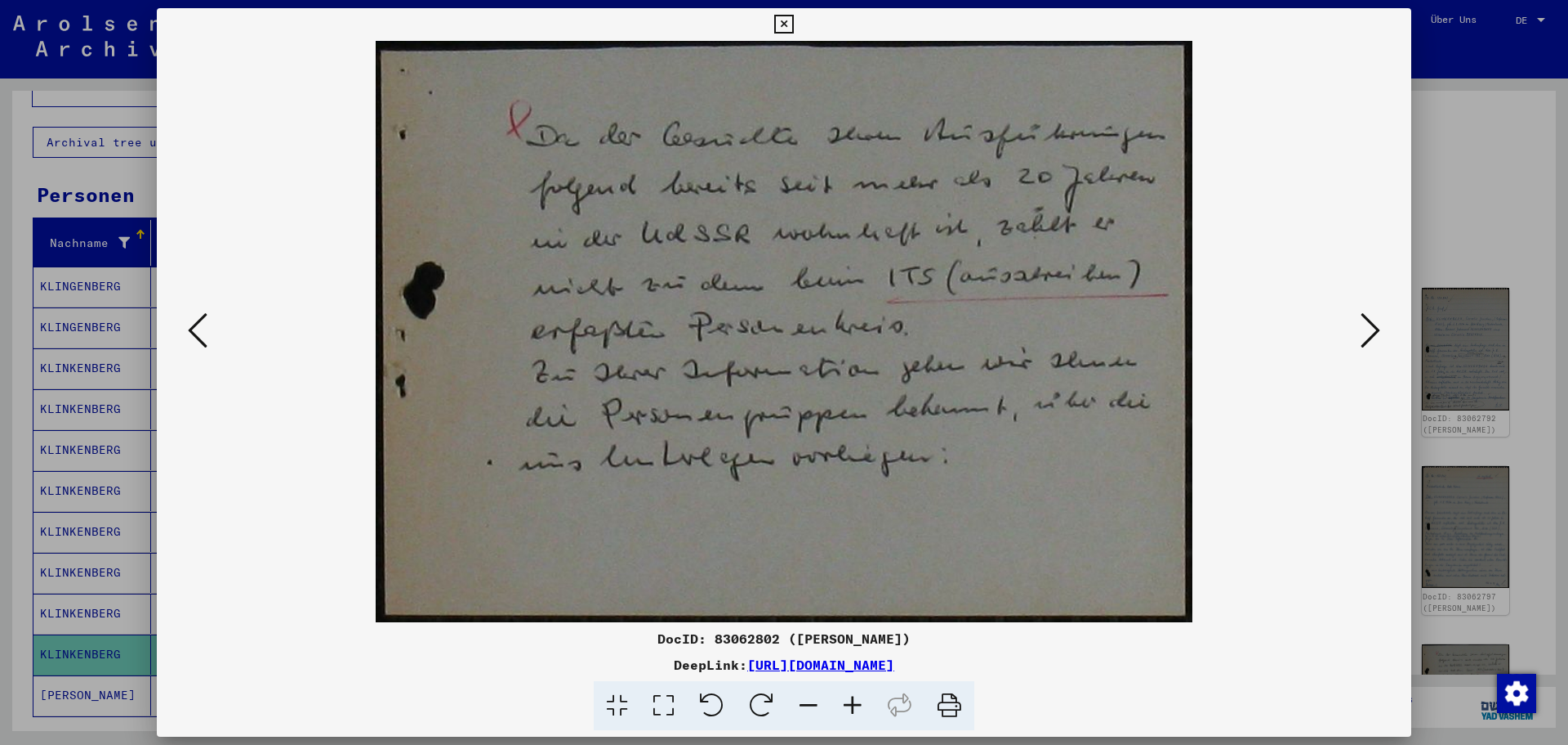
click at [1377, 332] on icon at bounding box center [1371, 330] width 19 height 40
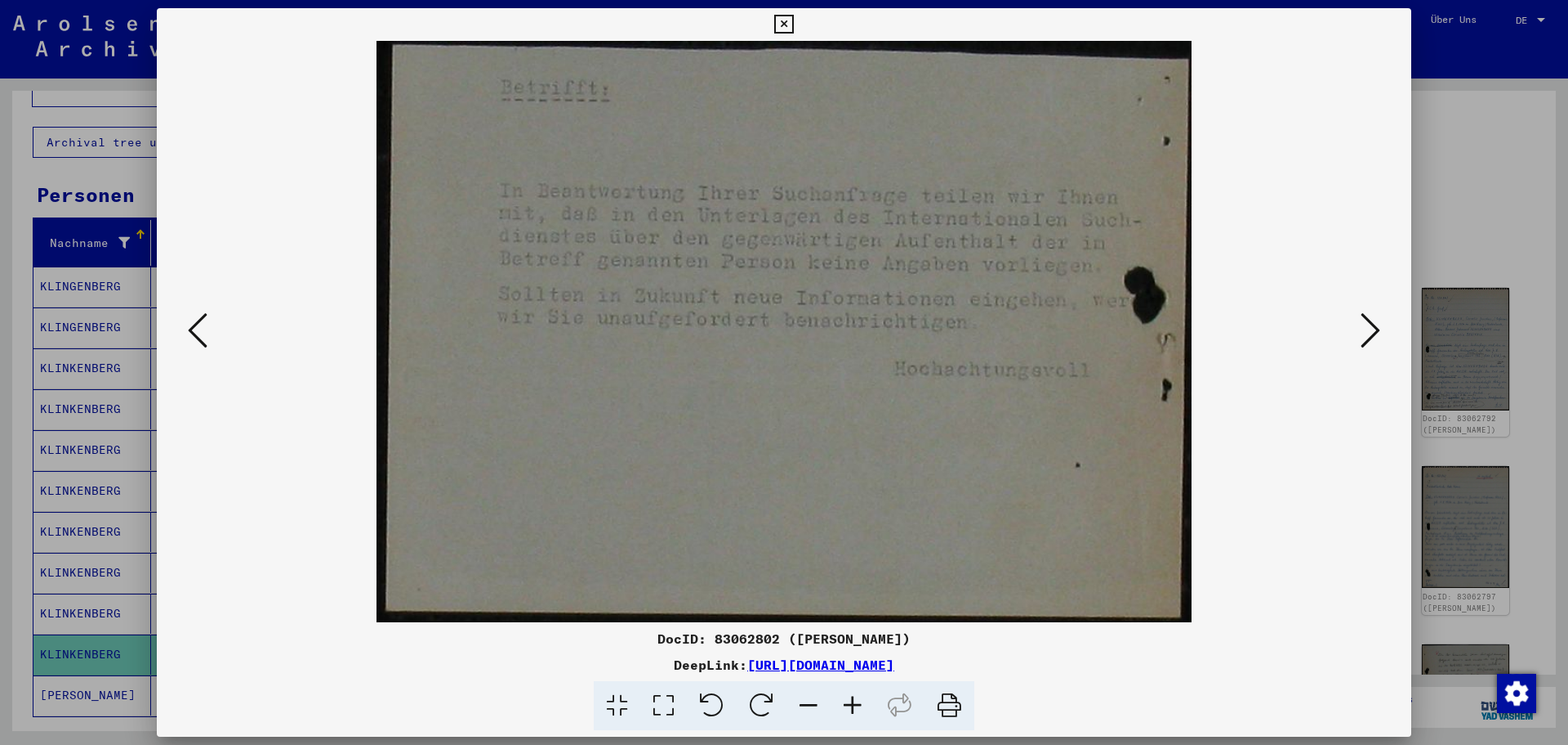
click at [1377, 332] on icon at bounding box center [1371, 330] width 19 height 40
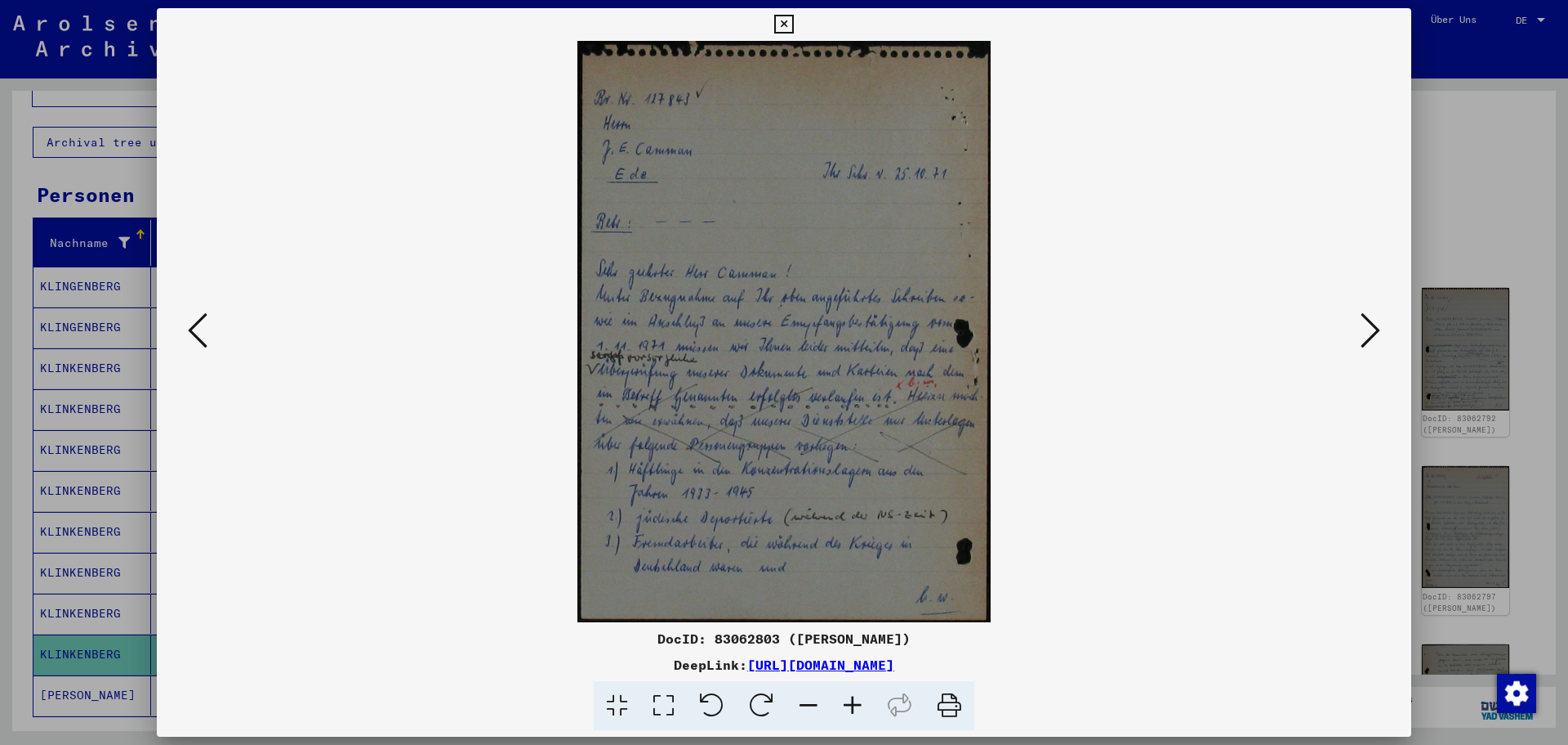
click at [1377, 332] on icon at bounding box center [1371, 330] width 19 height 40
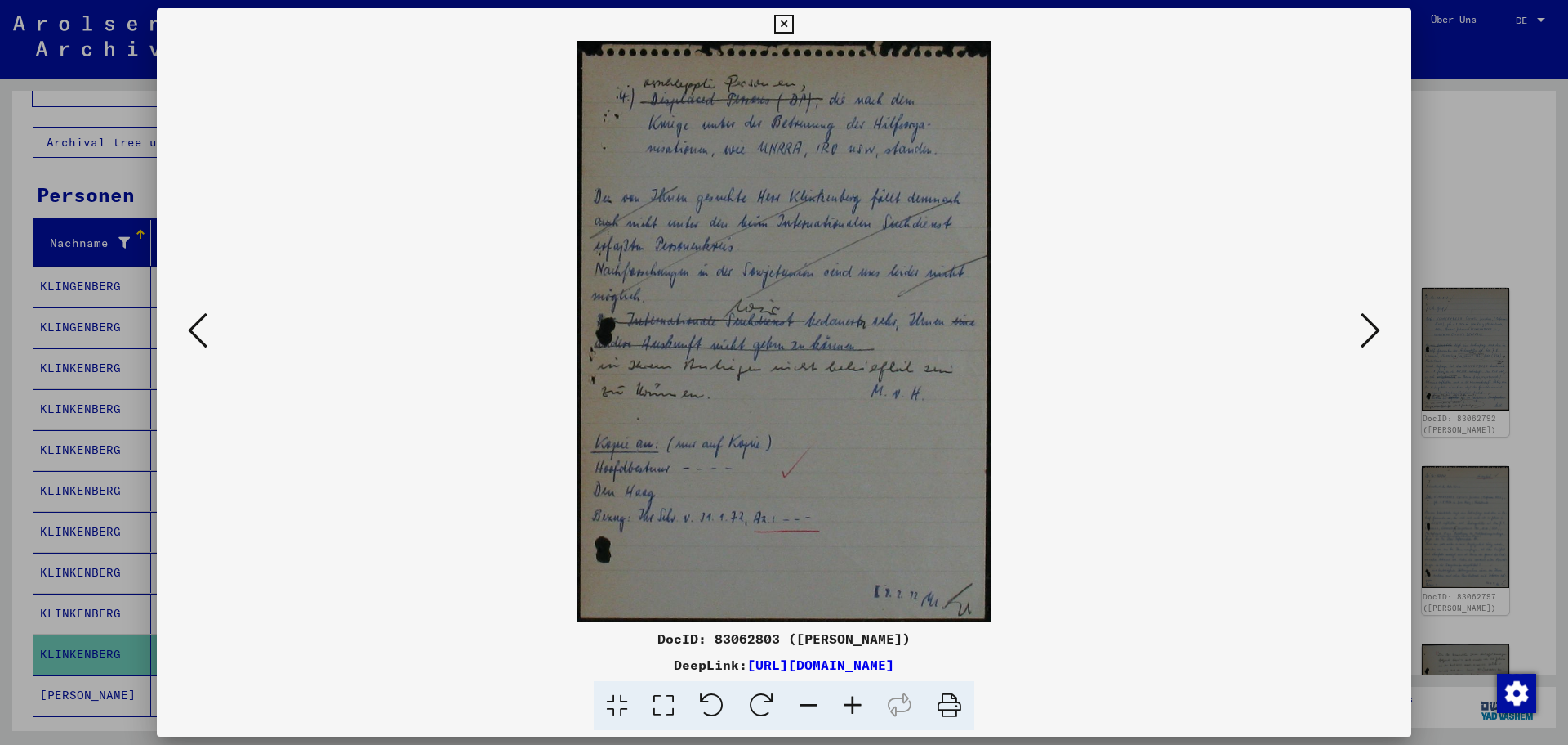
click at [1377, 332] on icon at bounding box center [1371, 330] width 19 height 40
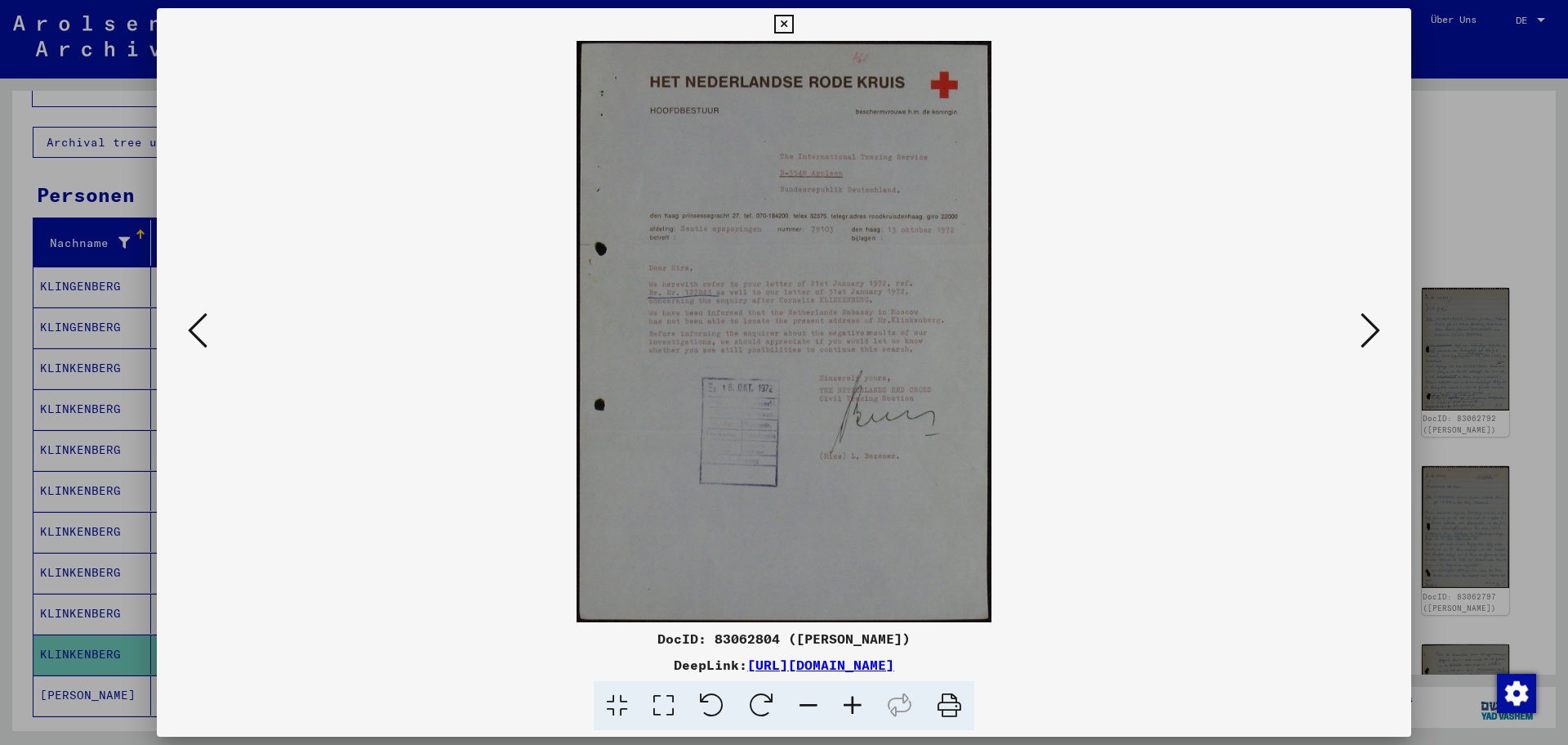
click at [1377, 332] on icon at bounding box center [1371, 330] width 19 height 40
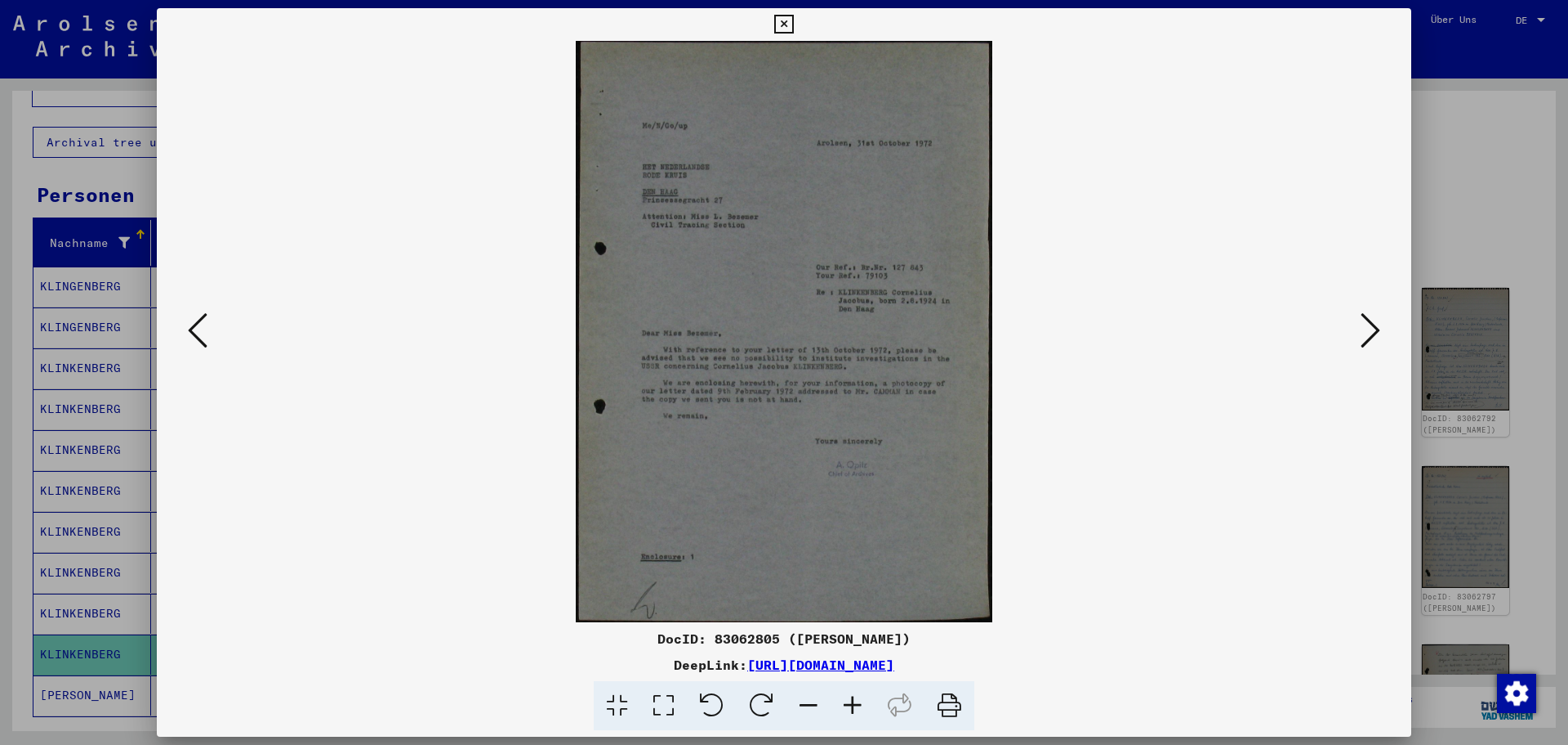
click at [1377, 332] on icon at bounding box center [1371, 330] width 19 height 40
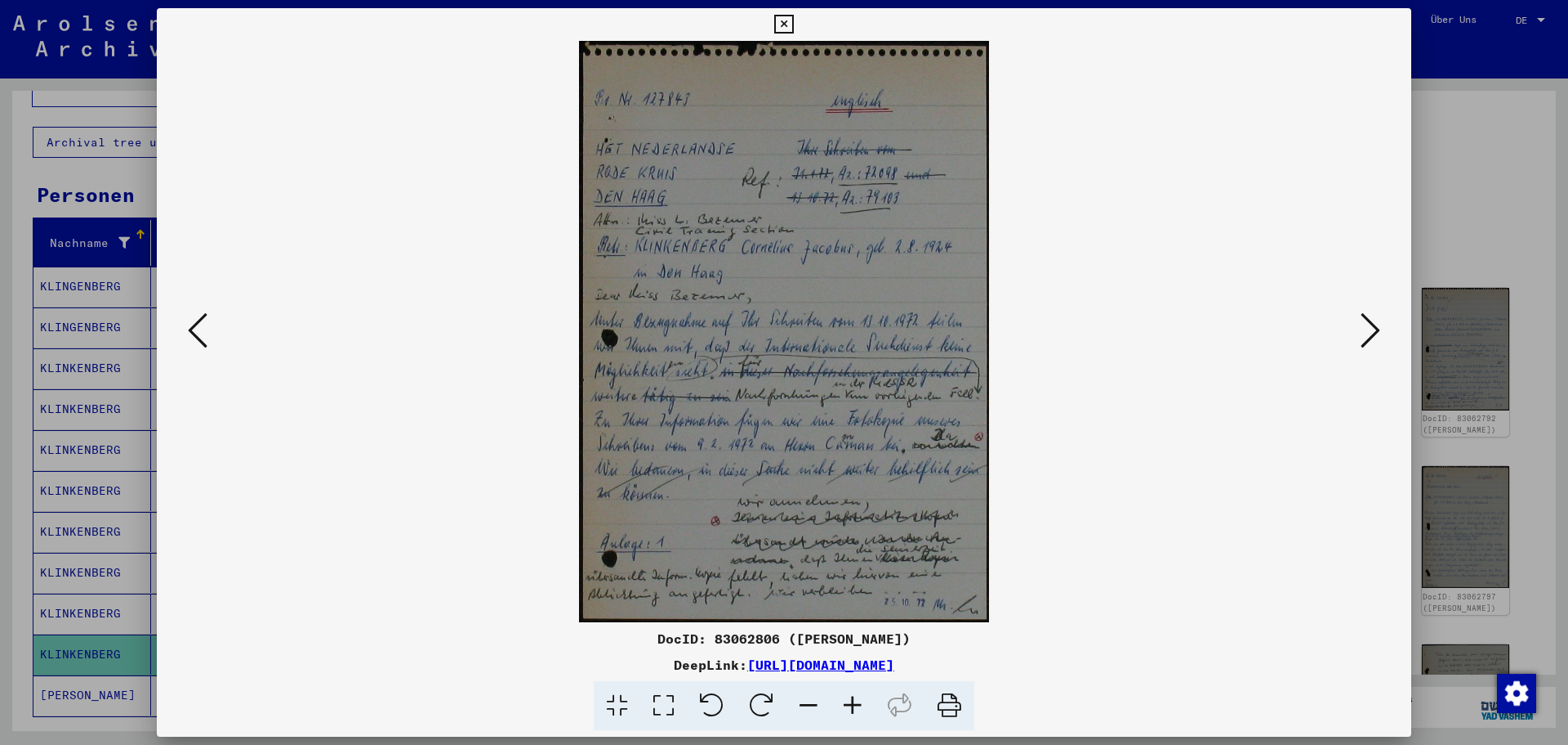
click at [1377, 332] on icon at bounding box center [1371, 330] width 19 height 40
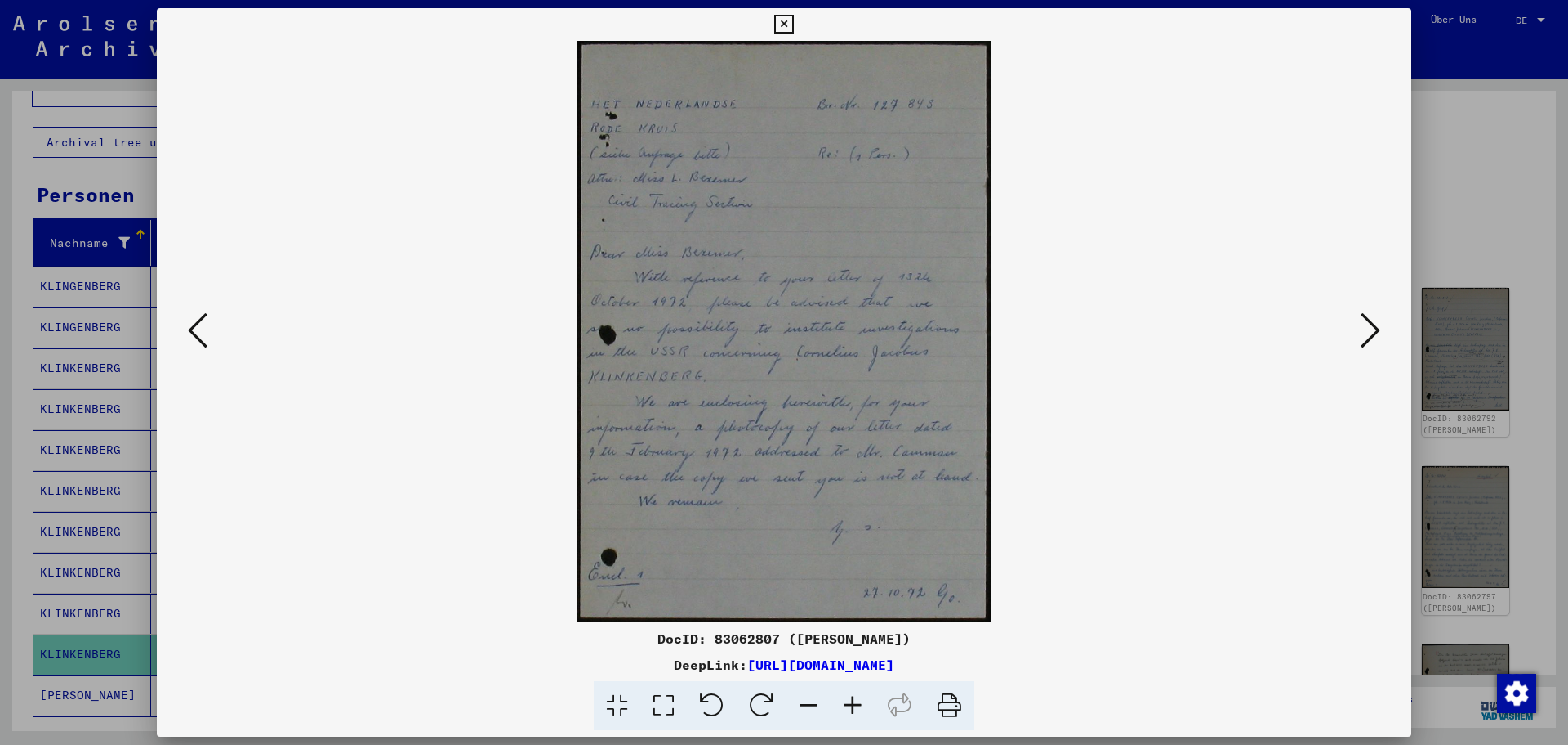
click at [1377, 332] on icon at bounding box center [1371, 330] width 19 height 40
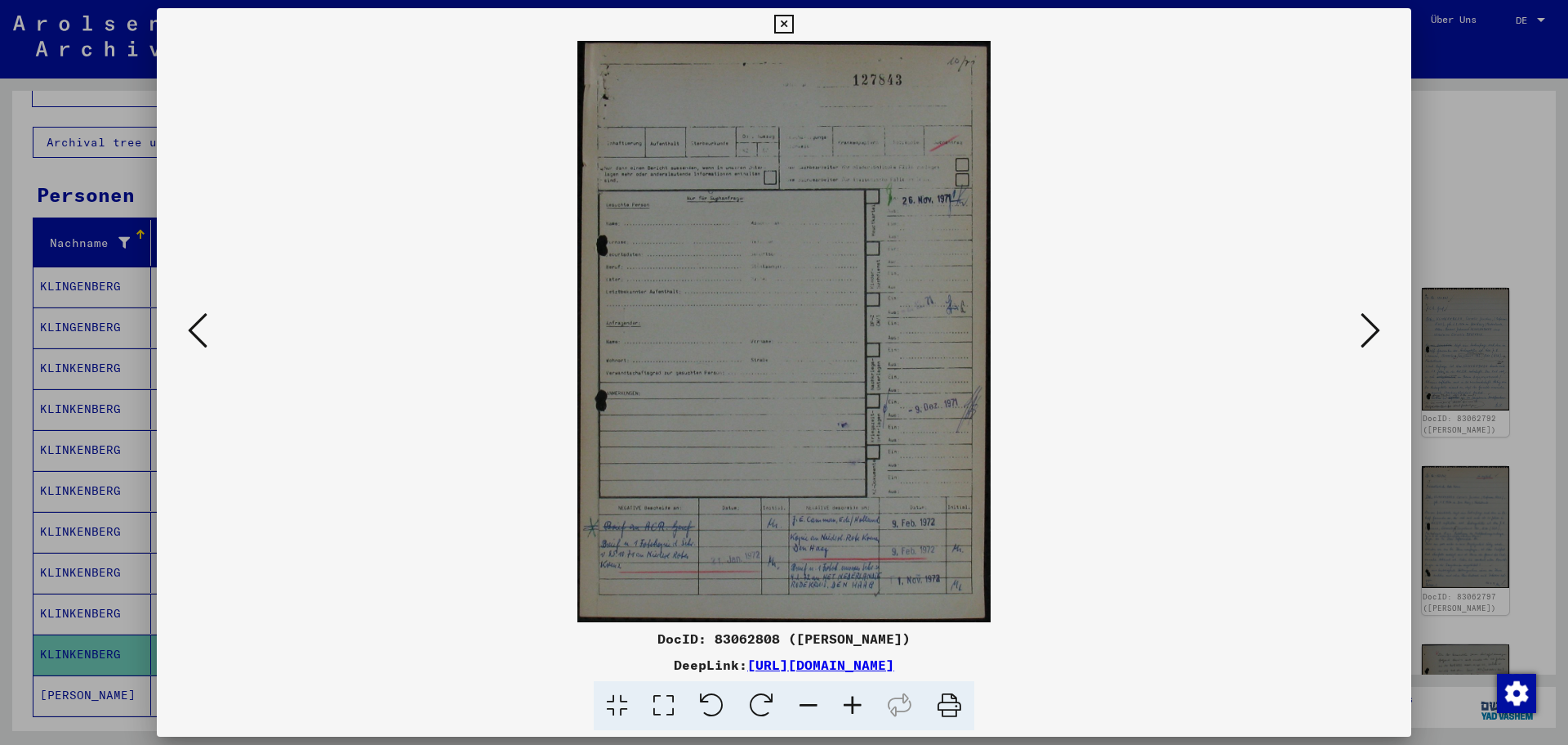
click at [1377, 332] on icon at bounding box center [1371, 330] width 19 height 40
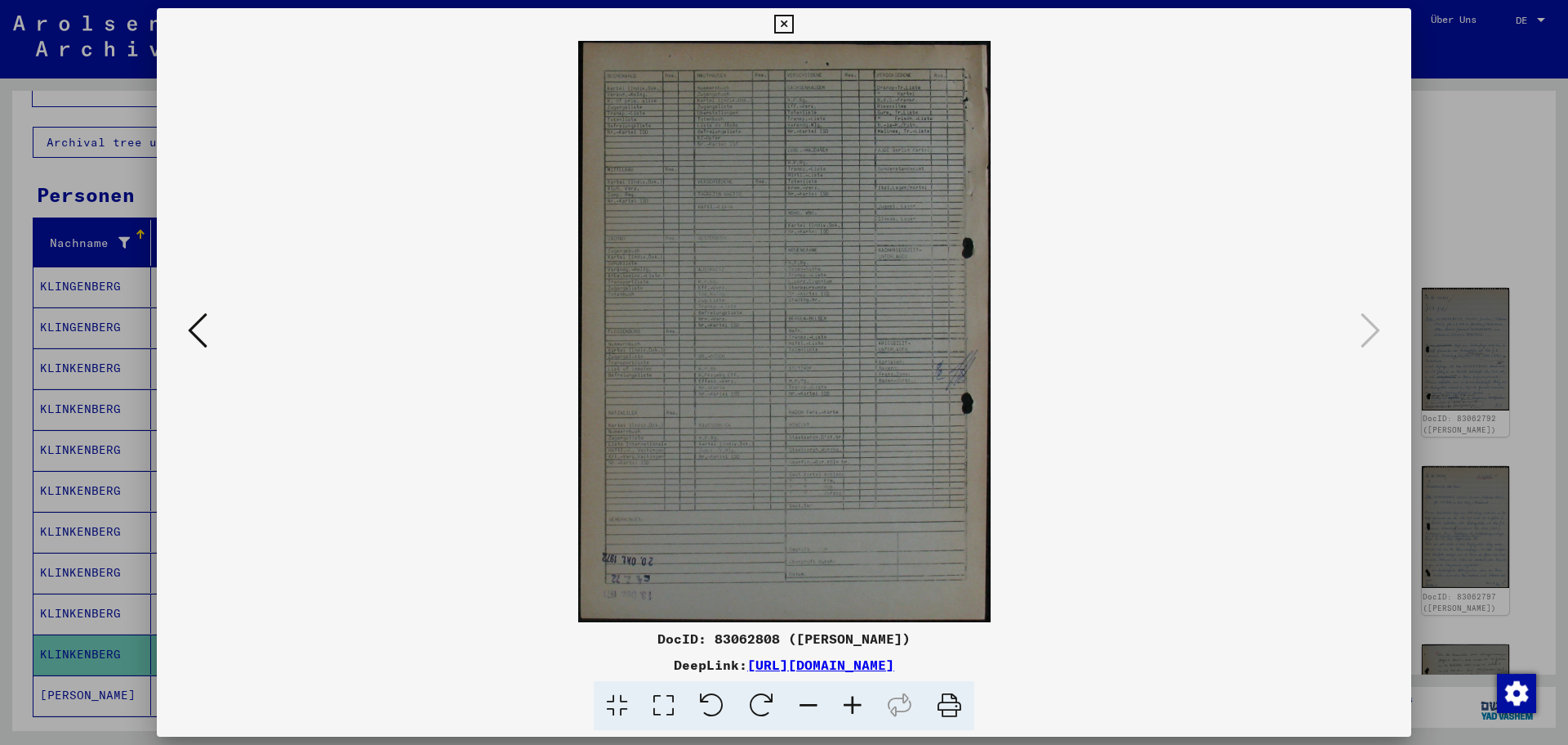
click at [790, 24] on icon at bounding box center [784, 24] width 19 height 19
